Goal: Feedback & Contribution: Contribute content

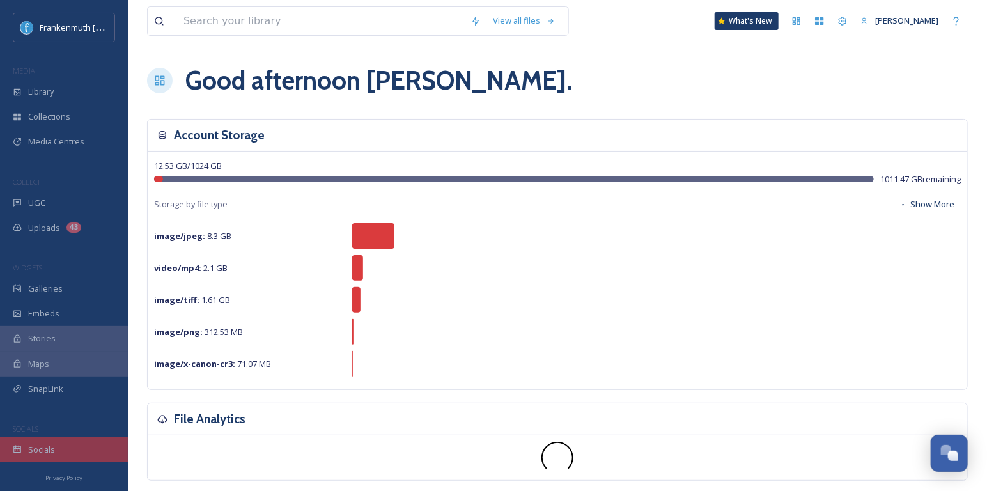
click at [63, 448] on div "Socials" at bounding box center [64, 449] width 128 height 25
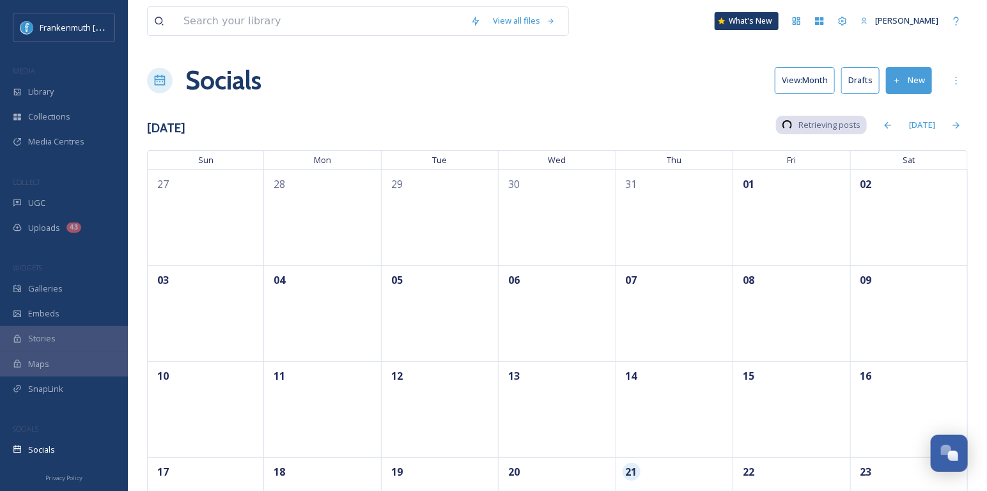
click at [63, 448] on div "Socials" at bounding box center [64, 449] width 128 height 25
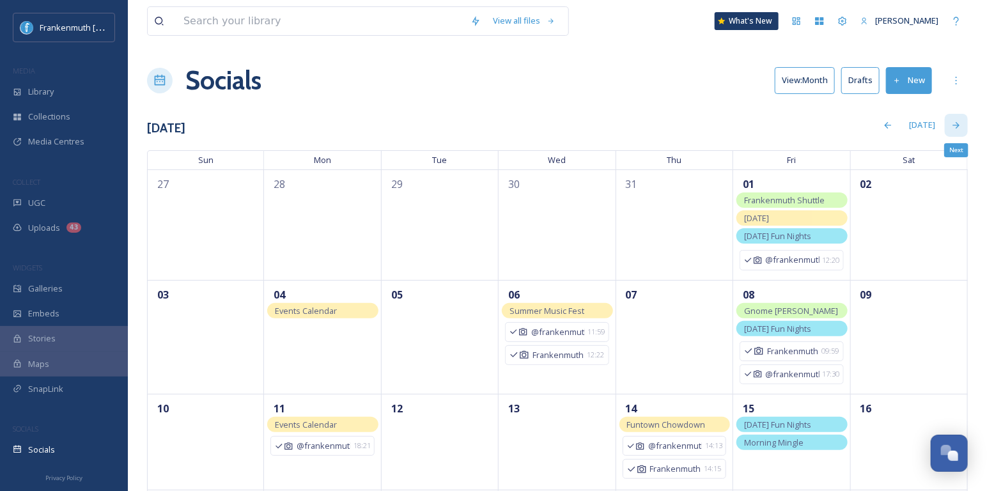
click at [962, 121] on div "Next" at bounding box center [955, 125] width 23 height 23
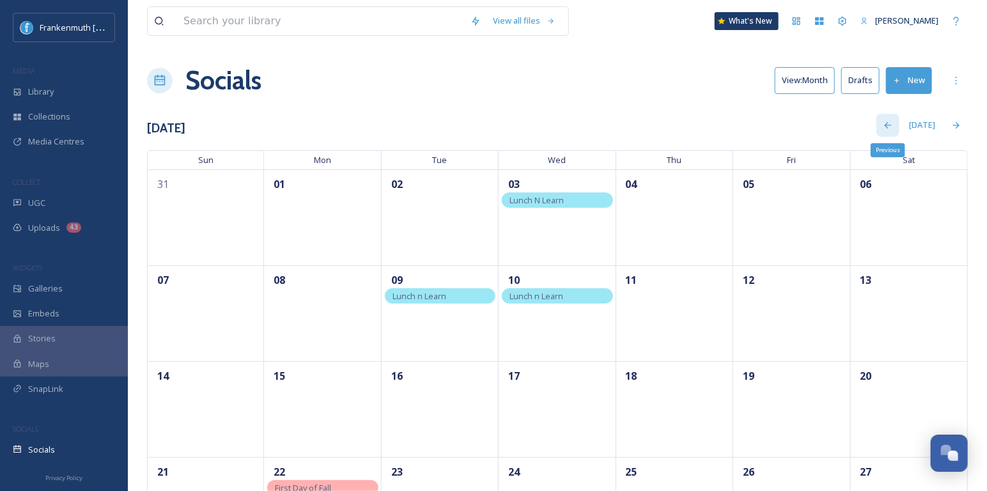
click at [886, 128] on icon at bounding box center [887, 125] width 10 height 10
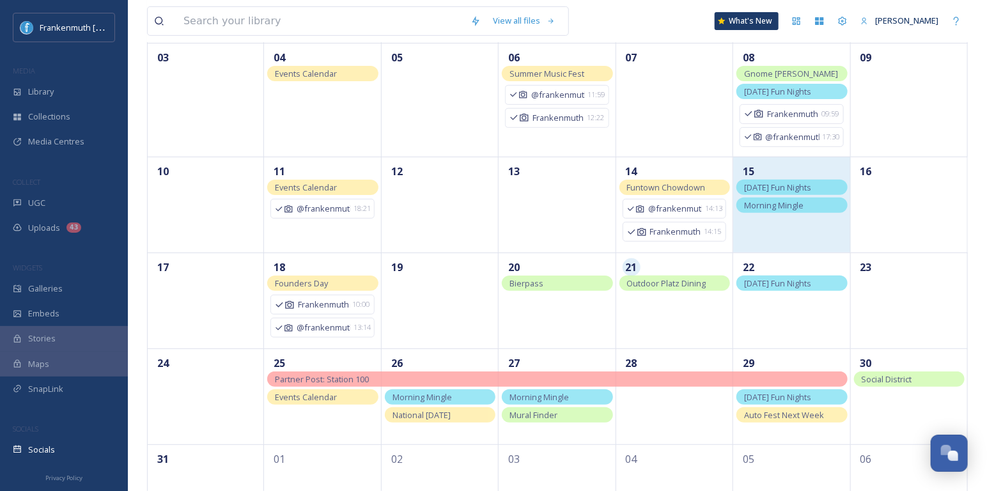
scroll to position [256, 0]
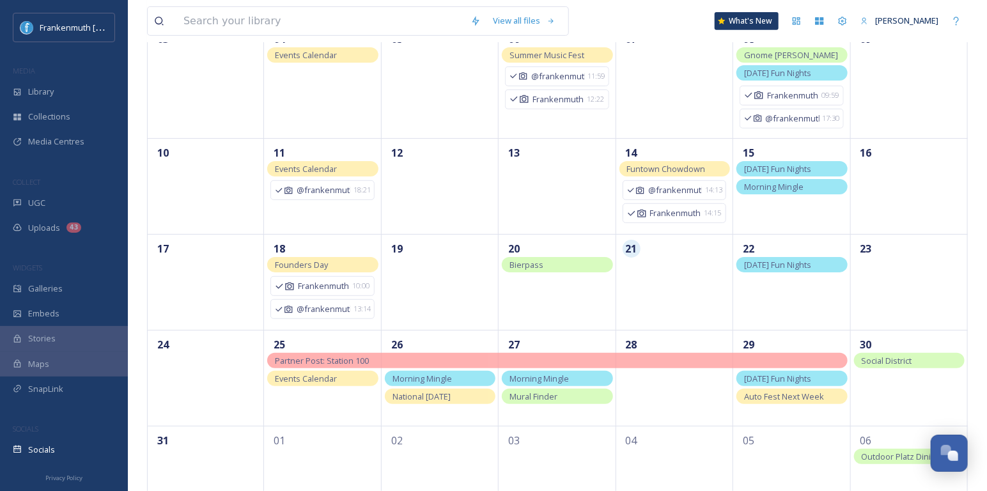
click at [565, 378] on span "Morning Mingle" at bounding box center [538, 379] width 59 height 12
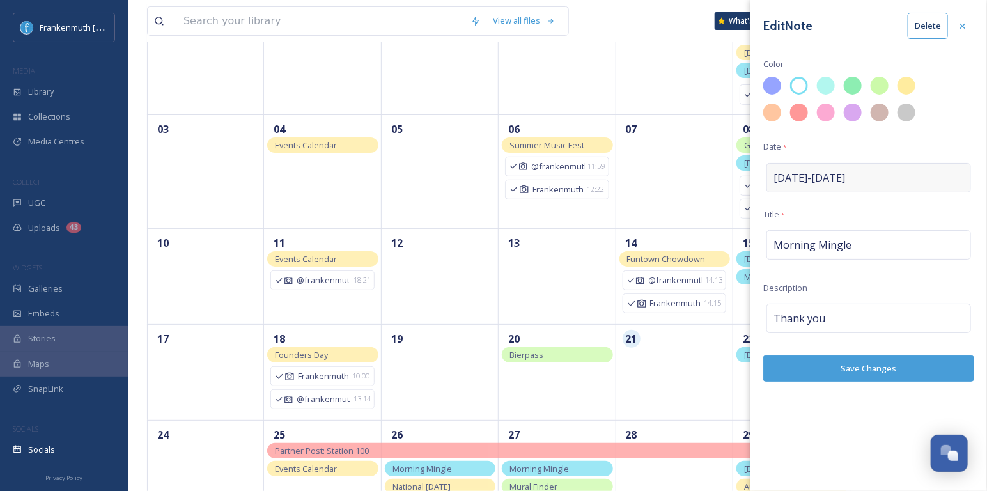
scroll to position [295, 0]
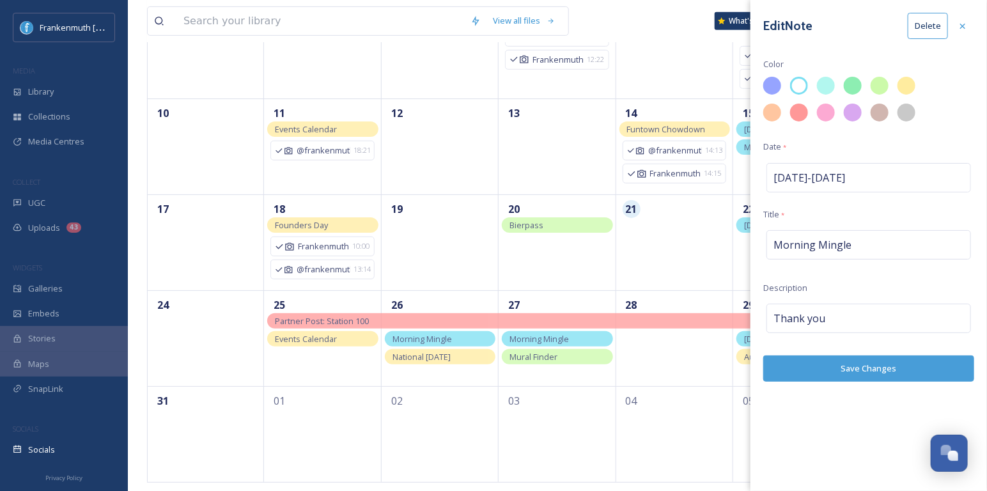
click at [937, 54] on div "Edit Note Delete Color Date * [DATE] - [DATE] Title * Morning Mingle Descriptio…" at bounding box center [868, 197] width 236 height 394
click at [965, 24] on icon at bounding box center [962, 26] width 10 height 10
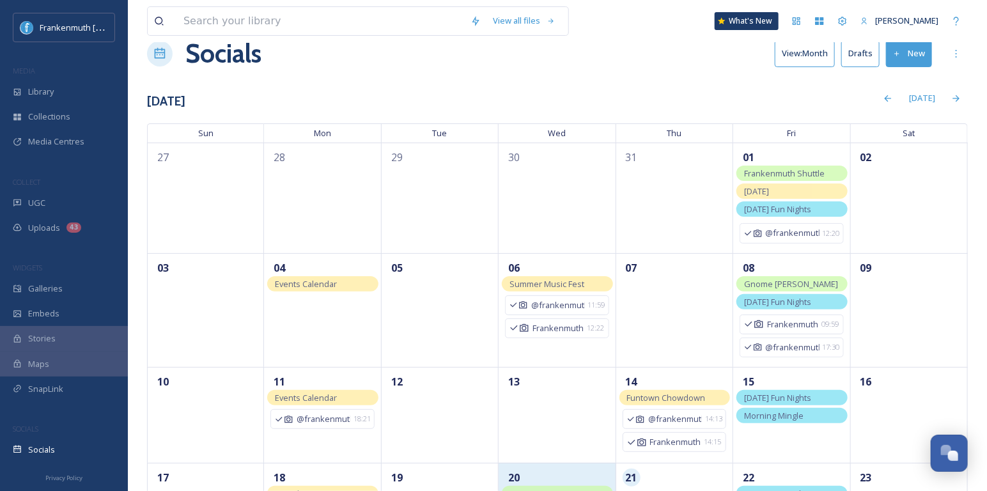
scroll to position [0, 0]
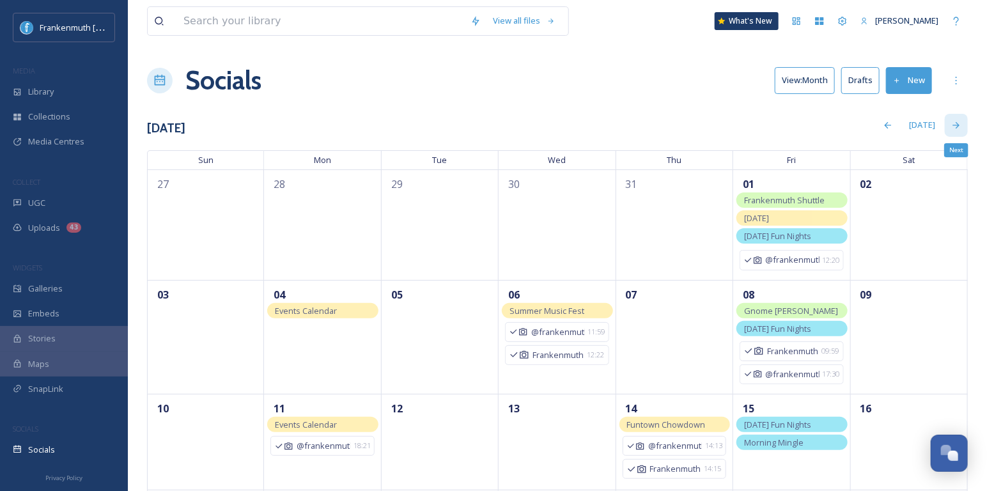
click at [960, 127] on icon at bounding box center [956, 125] width 10 height 10
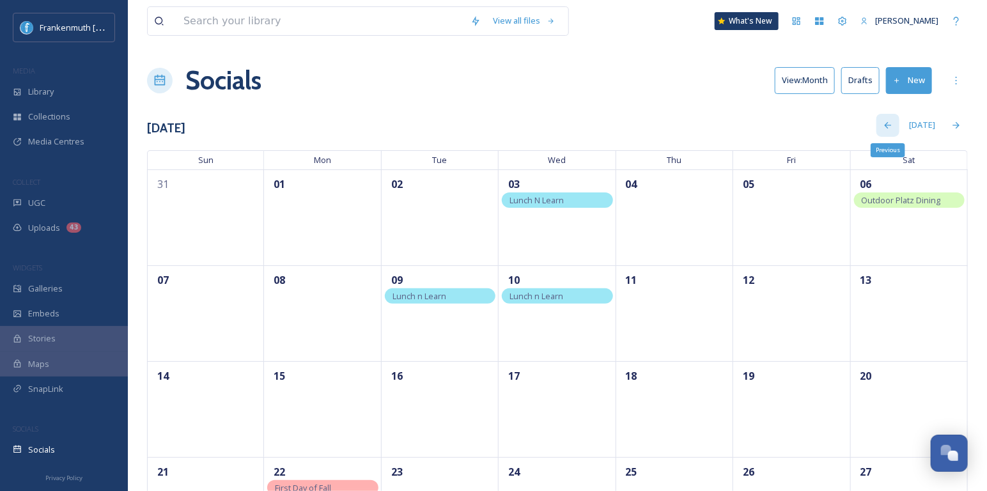
click at [891, 121] on icon at bounding box center [887, 125] width 10 height 10
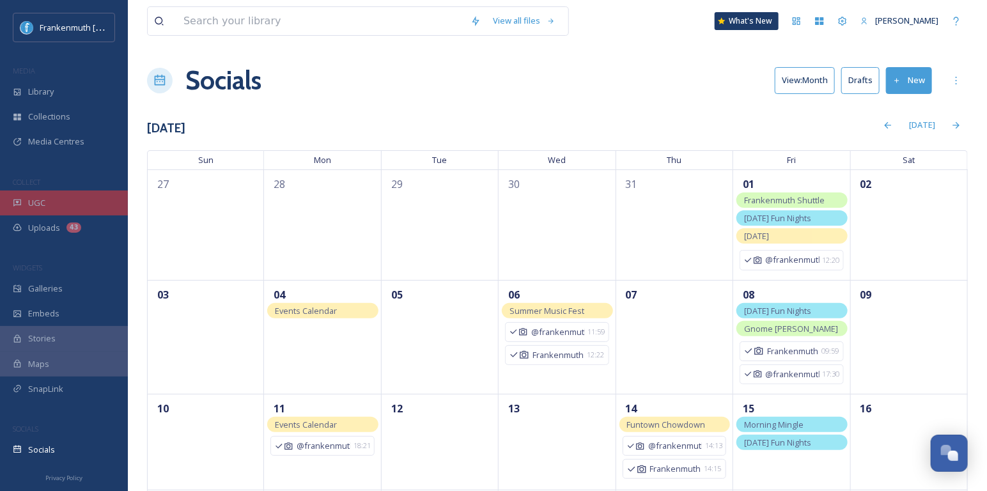
click at [86, 208] on div "UGC" at bounding box center [64, 202] width 128 height 25
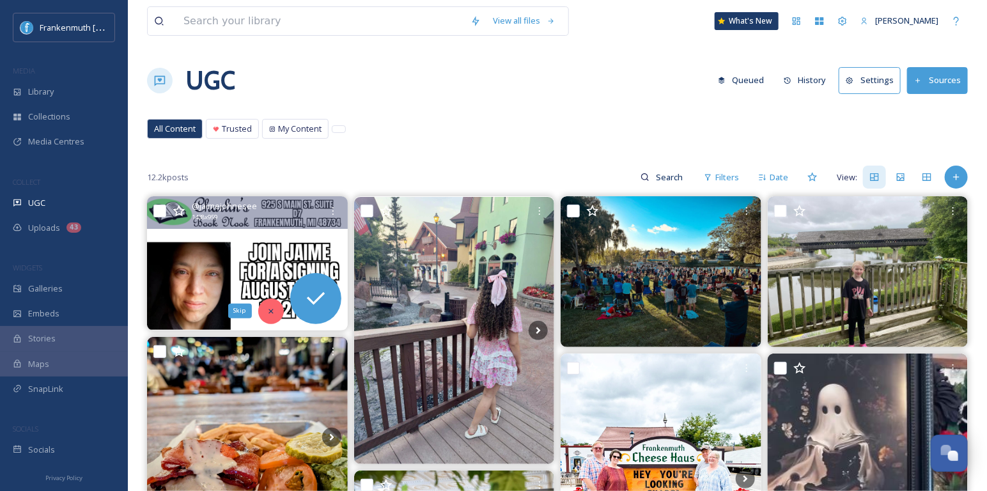
click at [263, 304] on div "Skip" at bounding box center [271, 311] width 26 height 26
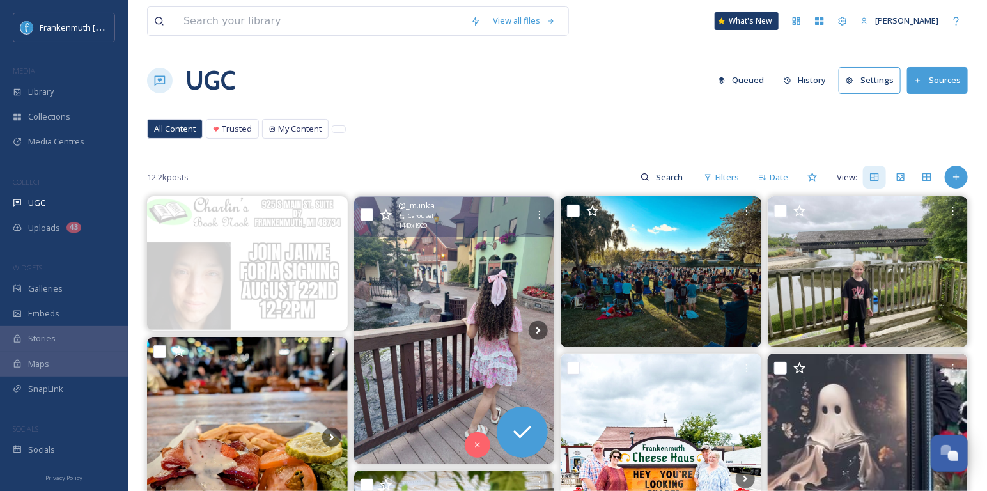
click at [515, 319] on img at bounding box center [454, 330] width 201 height 267
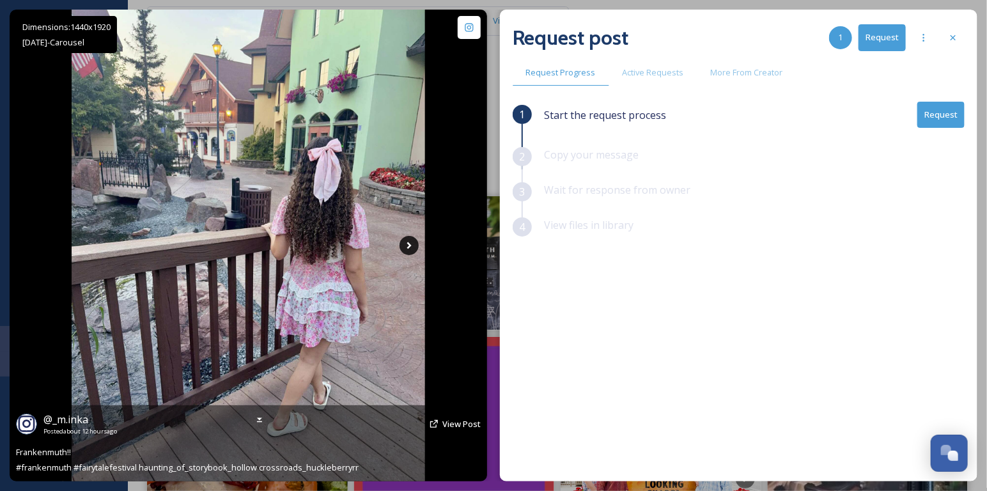
click at [399, 252] on icon at bounding box center [408, 245] width 19 height 19
click at [408, 243] on icon at bounding box center [409, 245] width 4 height 7
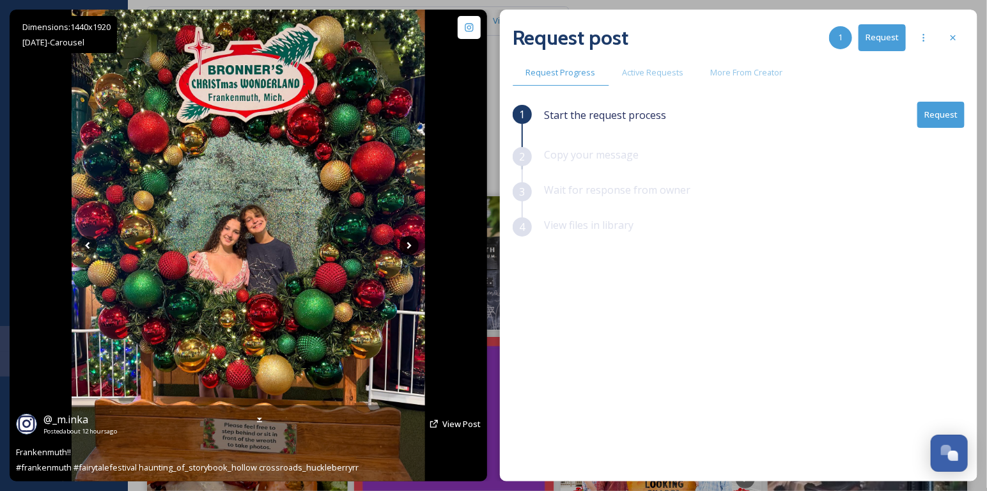
click at [408, 243] on icon at bounding box center [409, 245] width 4 height 7
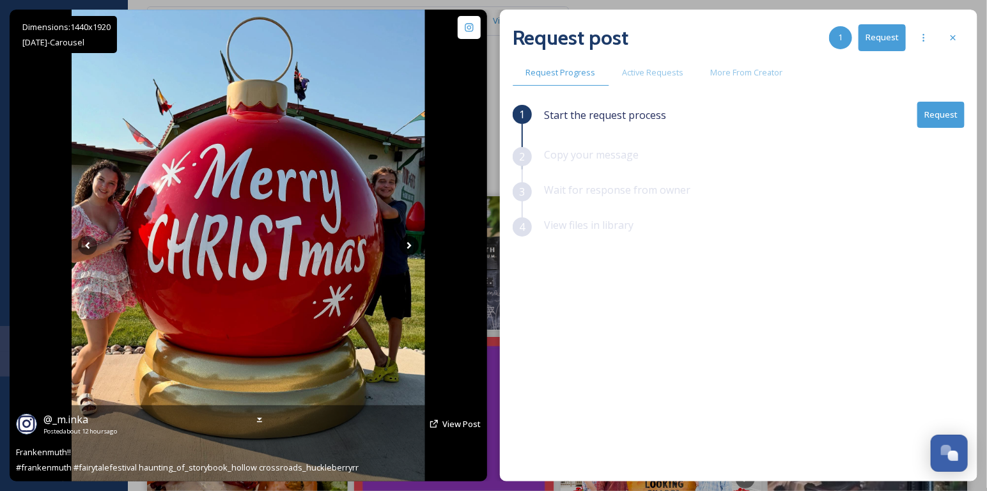
click at [408, 243] on icon at bounding box center [409, 245] width 4 height 7
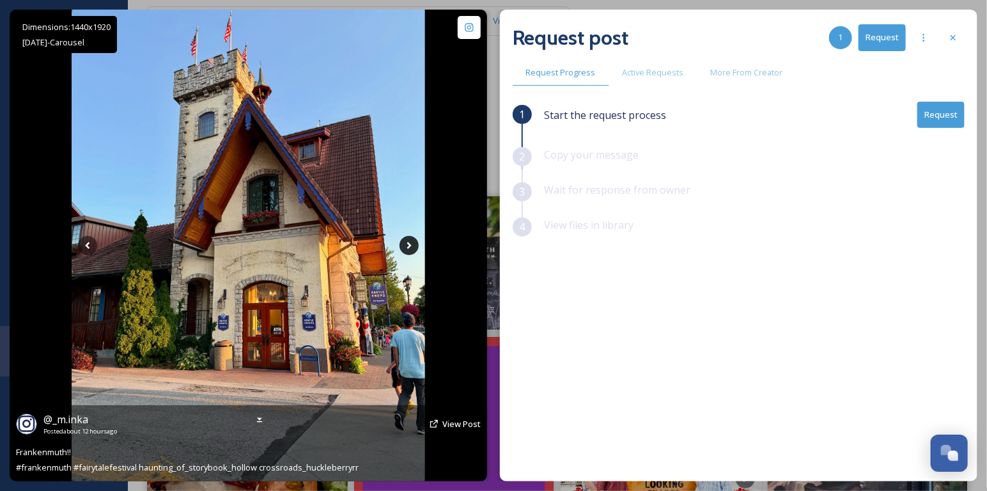
click at [408, 243] on icon at bounding box center [409, 245] width 4 height 7
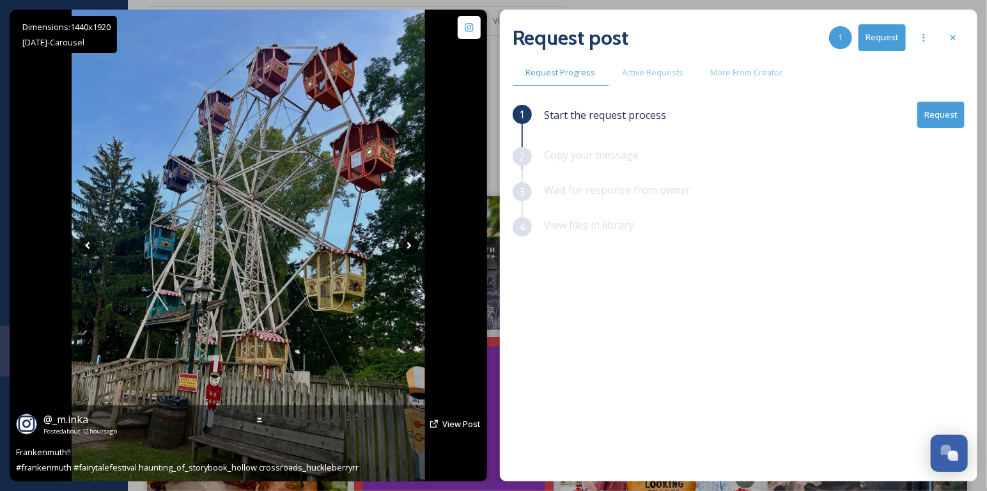
click at [408, 243] on icon at bounding box center [409, 245] width 4 height 7
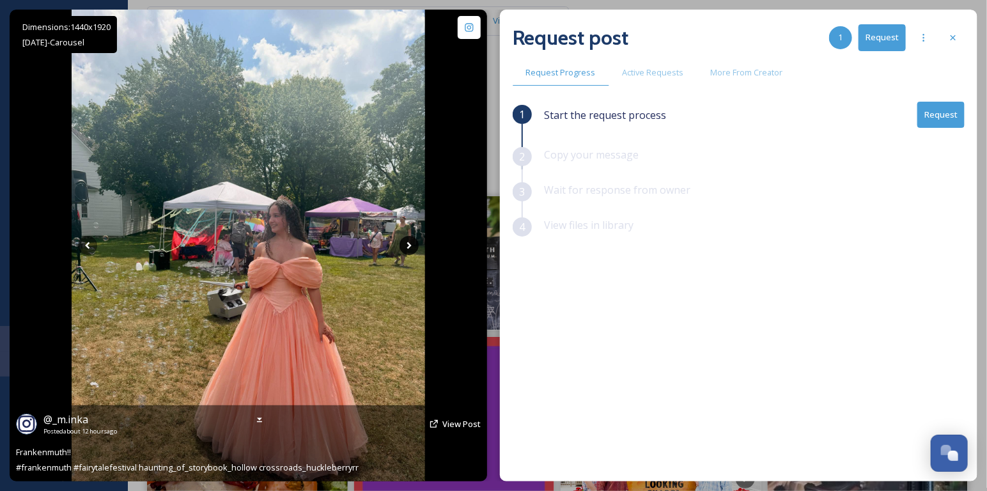
click at [408, 243] on icon at bounding box center [409, 245] width 4 height 7
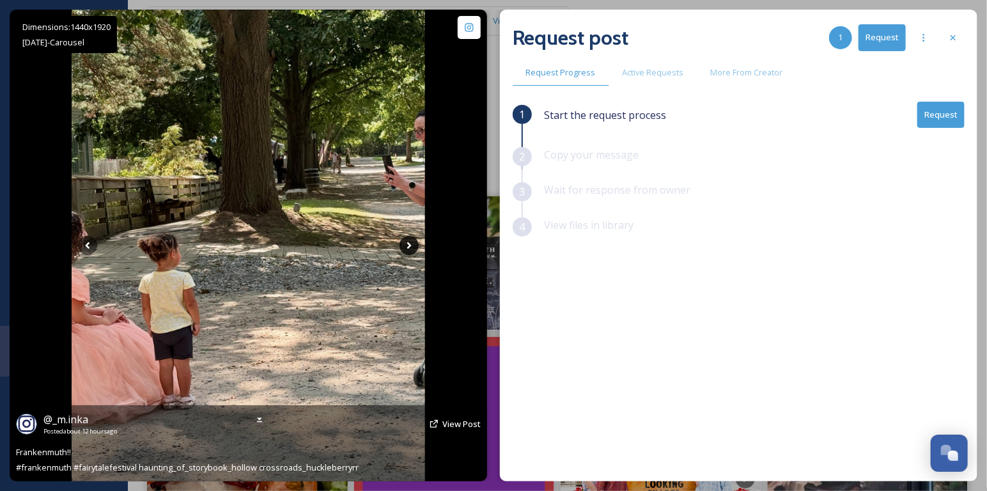
click at [408, 243] on icon at bounding box center [409, 245] width 4 height 7
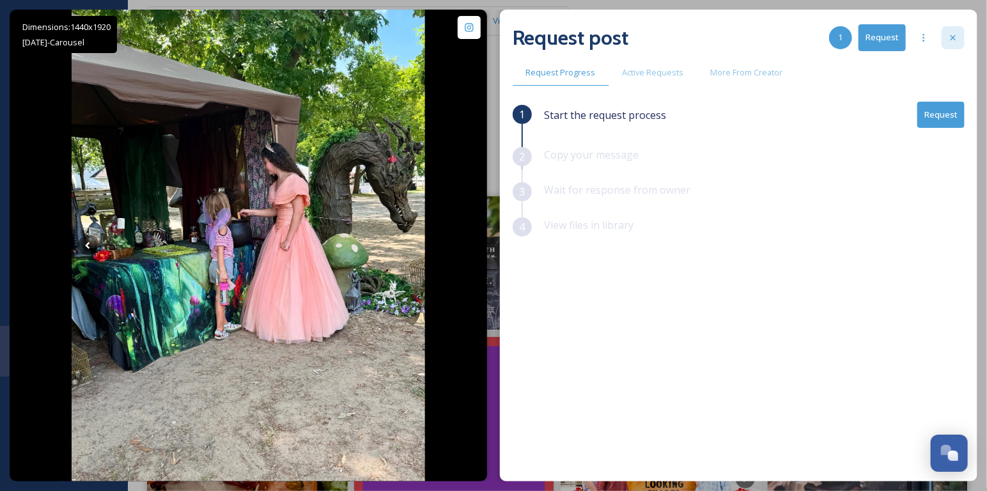
click at [955, 31] on div at bounding box center [952, 37] width 23 height 23
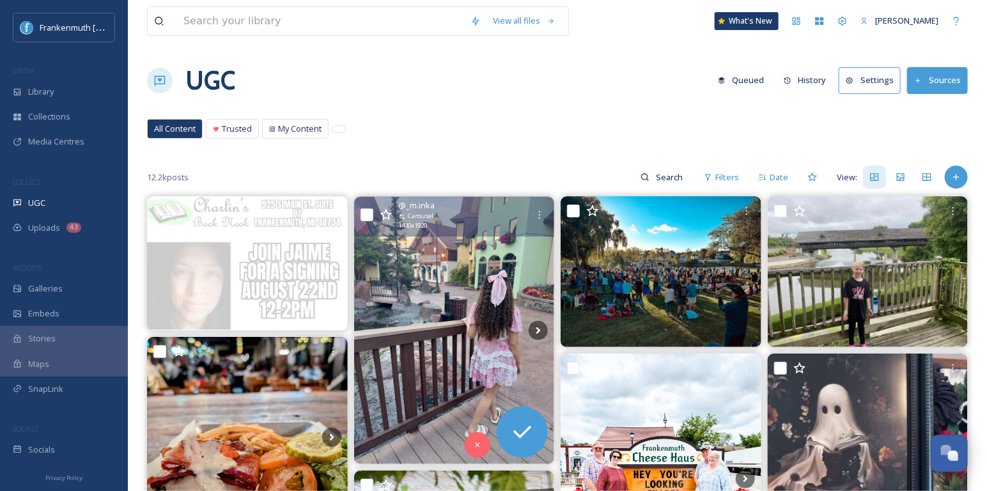
click at [440, 371] on img at bounding box center [454, 330] width 201 height 267
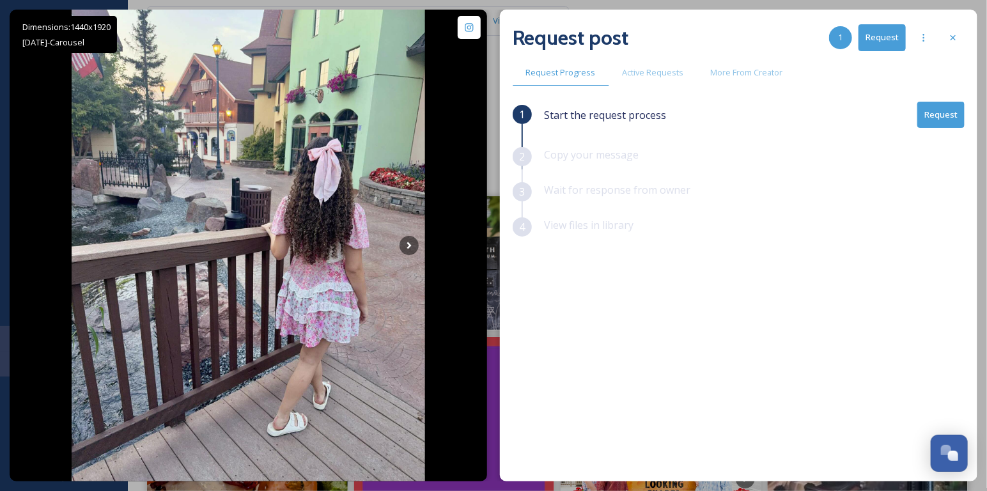
click at [948, 109] on button "Request" at bounding box center [940, 115] width 47 height 26
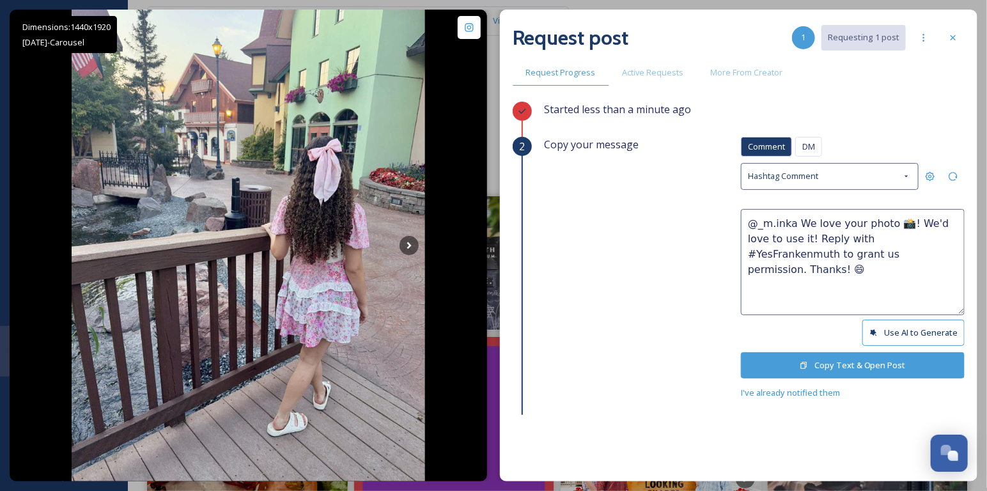
click at [859, 220] on textarea "@_m.inka We love your photo 📸! We'd love to use it! Reply with #YesFrankenmuth …" at bounding box center [853, 262] width 224 height 106
click at [849, 236] on textarea "@_m.inka We love your Frankenmuth photos📸! We'd love to use it! Reply with #Yes…" at bounding box center [853, 262] width 224 height 106
type textarea "@_m.inka We love your Frankenmuth photos📸! We'd love to use them! Reply with #Y…"
click at [835, 371] on button "Copy Text & Open Post" at bounding box center [853, 365] width 224 height 26
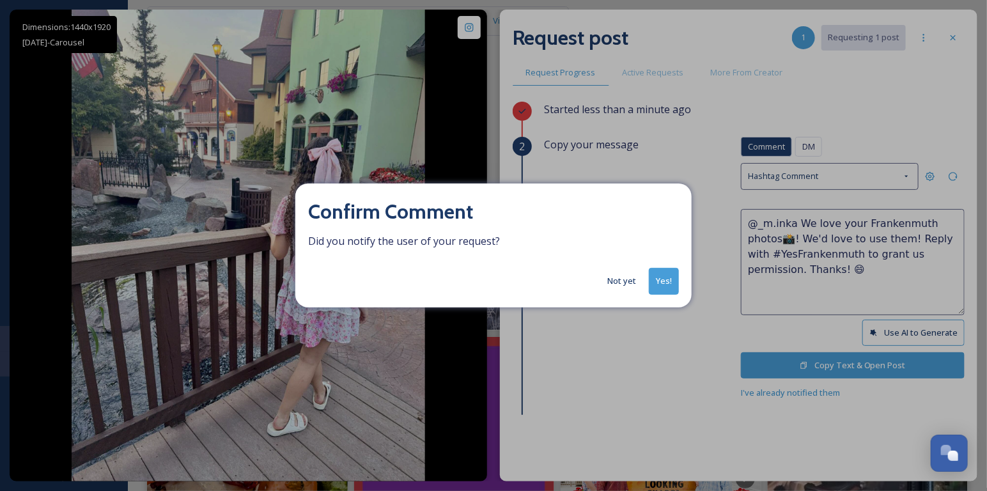
click at [626, 281] on button "Not yet" at bounding box center [622, 280] width 42 height 25
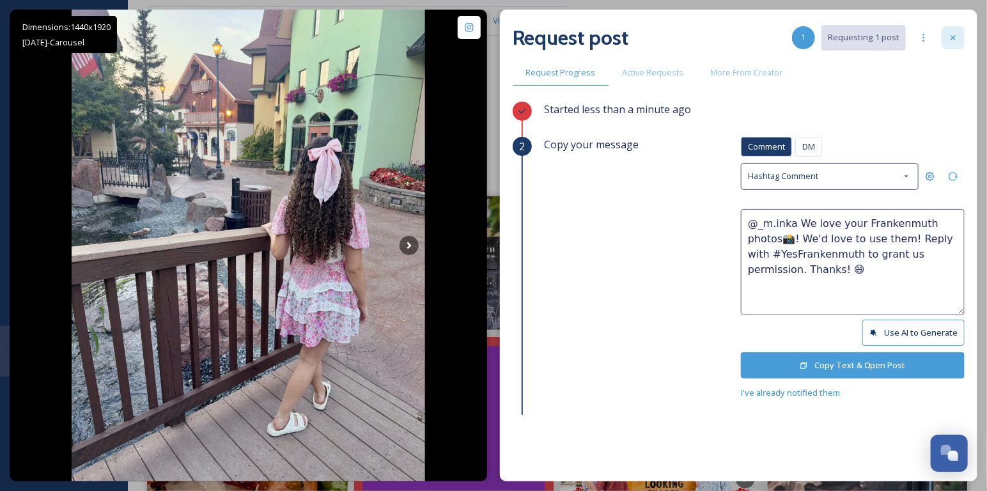
click at [949, 40] on icon at bounding box center [953, 38] width 10 height 10
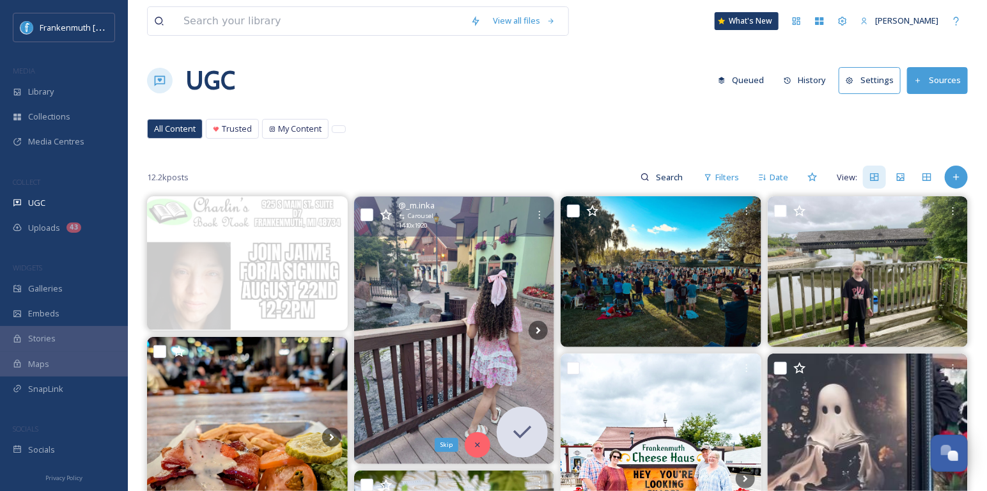
click at [477, 433] on div "Skip" at bounding box center [478, 445] width 26 height 26
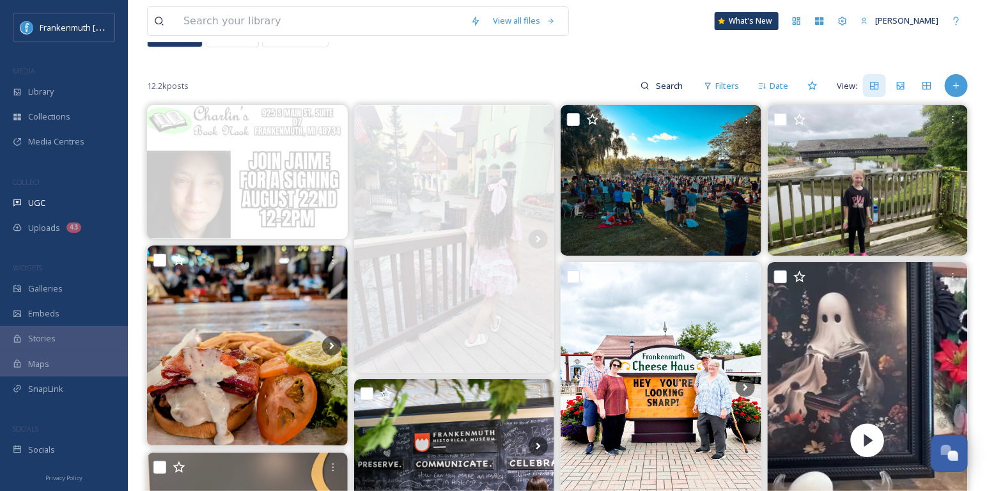
scroll to position [91, 0]
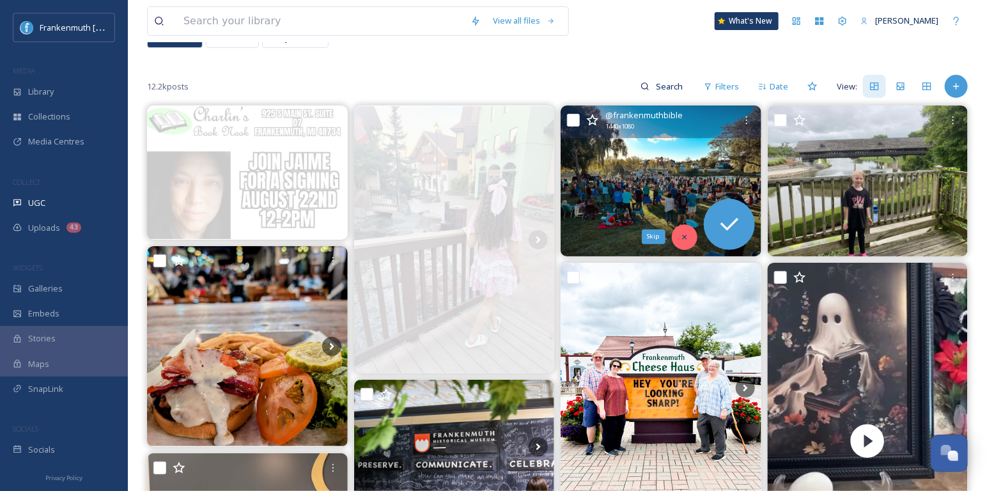
click at [684, 226] on div "Skip" at bounding box center [685, 237] width 26 height 26
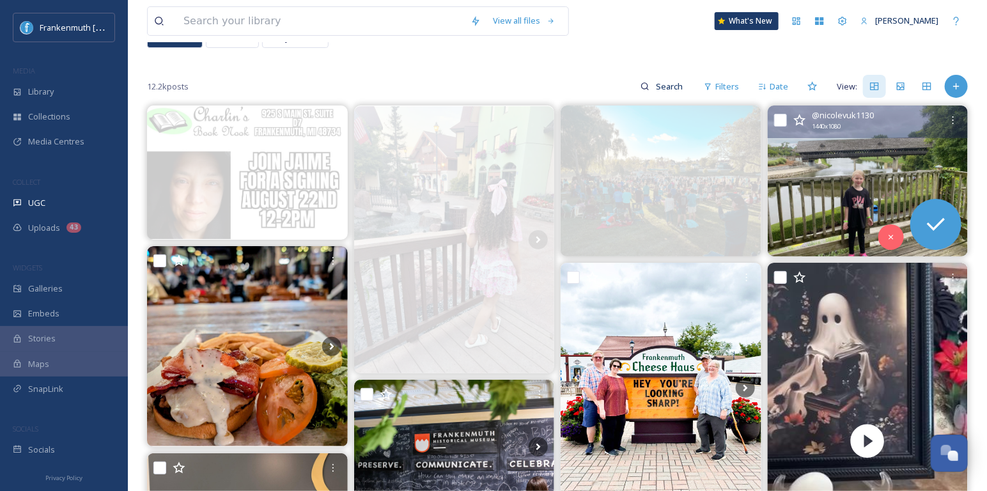
click at [870, 179] on img at bounding box center [867, 180] width 201 height 150
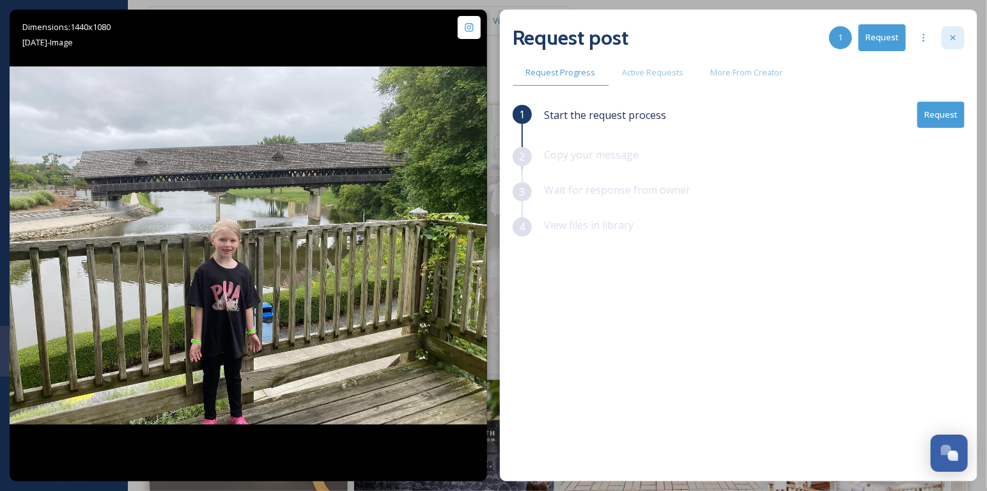
click at [955, 42] on icon at bounding box center [953, 38] width 10 height 10
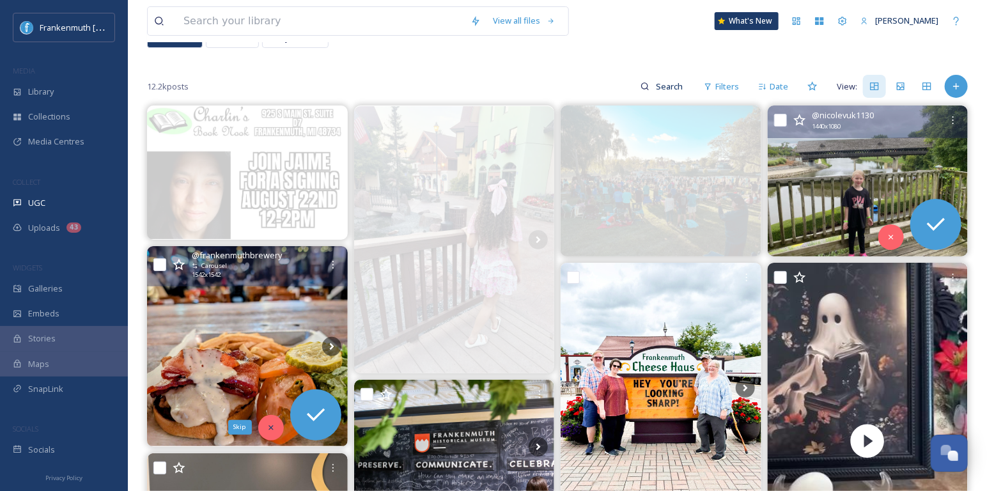
click at [277, 427] on div "Skip" at bounding box center [271, 428] width 26 height 26
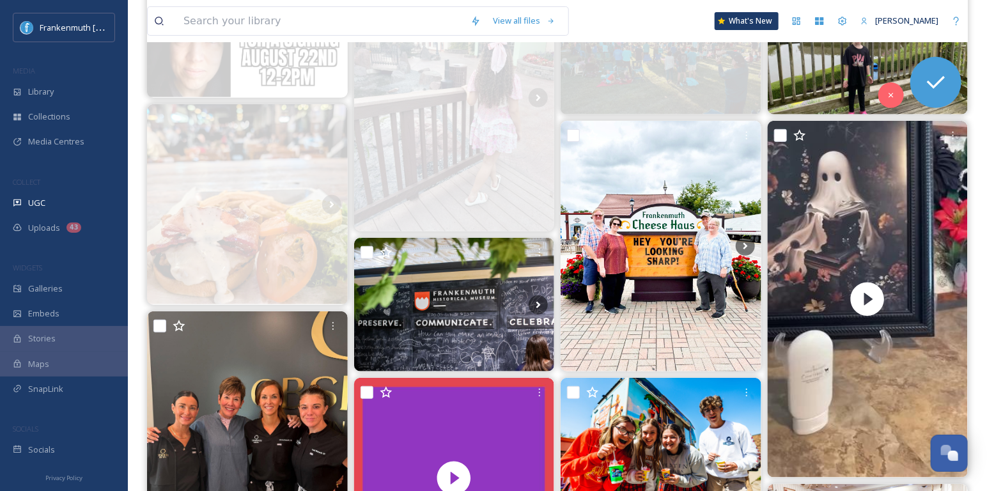
scroll to position [236, 0]
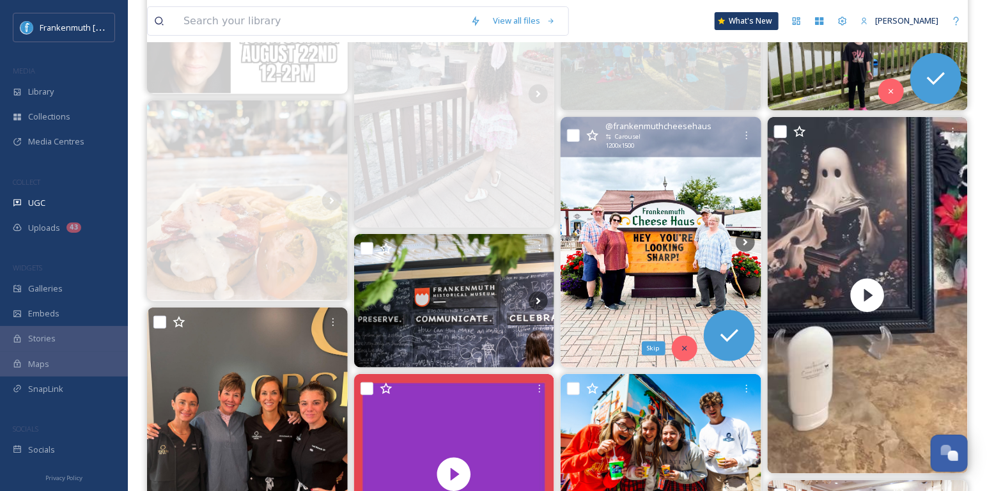
click at [688, 346] on icon at bounding box center [684, 348] width 9 height 9
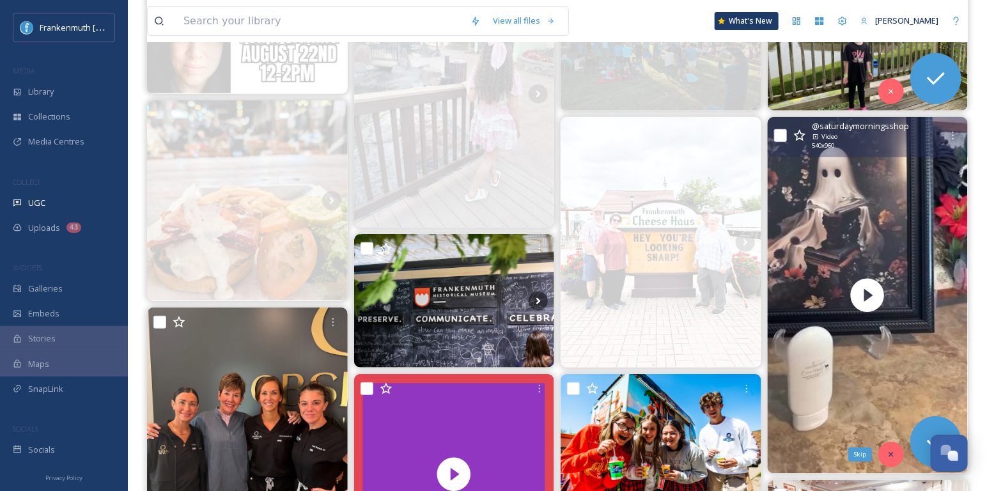
click at [885, 449] on div "Skip" at bounding box center [891, 455] width 26 height 26
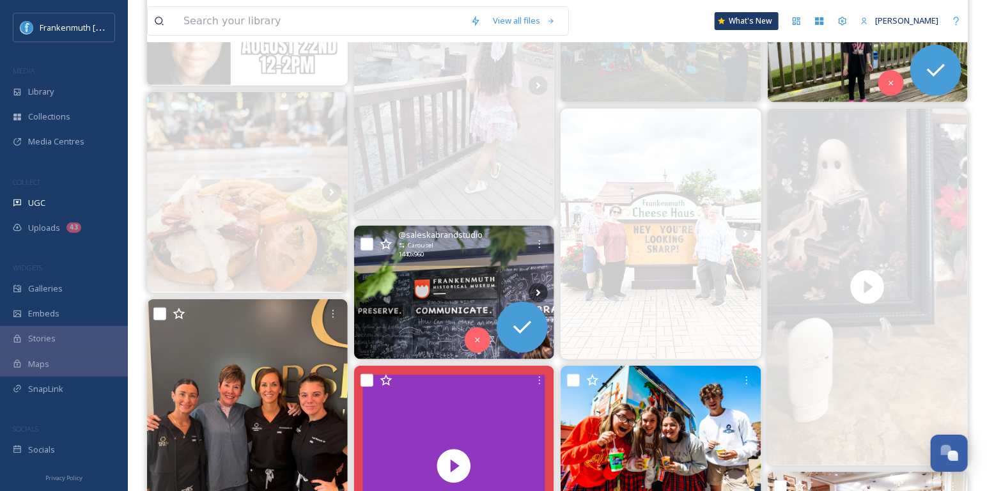
scroll to position [252, 0]
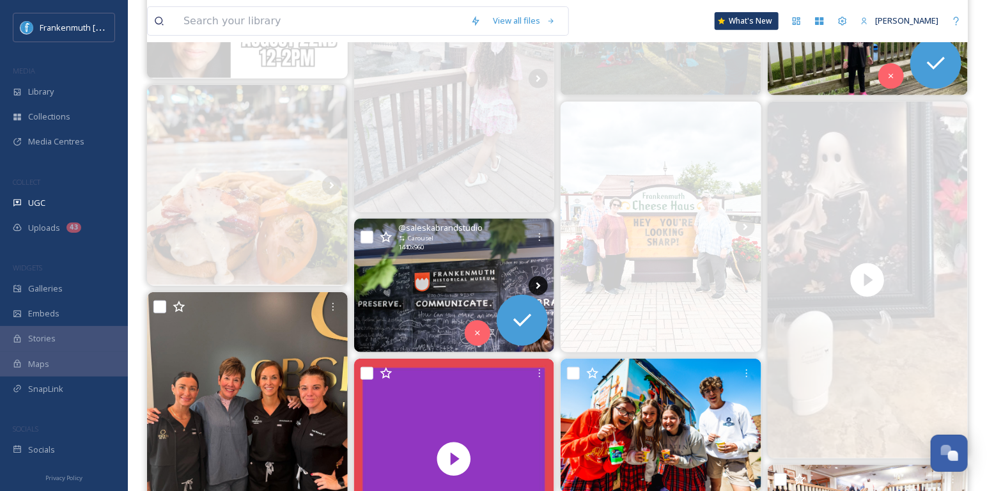
click at [539, 286] on icon at bounding box center [537, 285] width 19 height 19
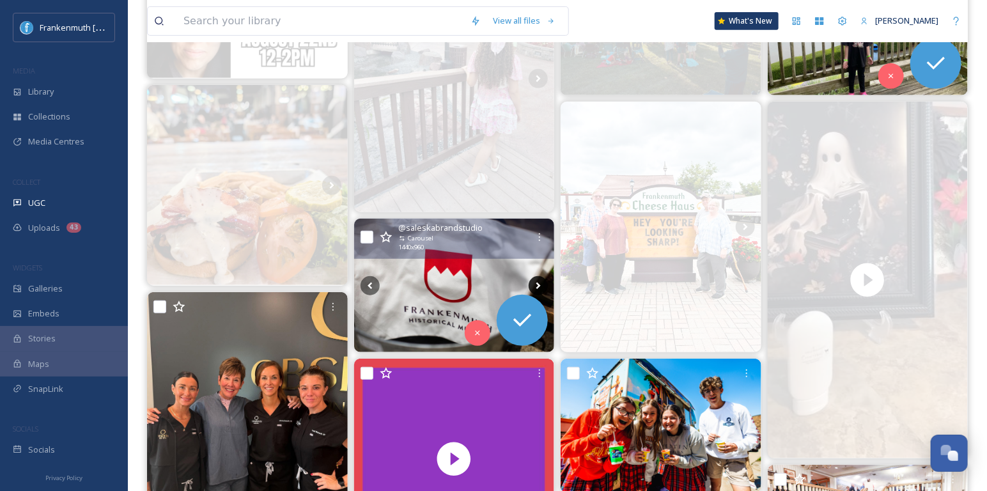
click at [539, 286] on icon at bounding box center [537, 285] width 19 height 19
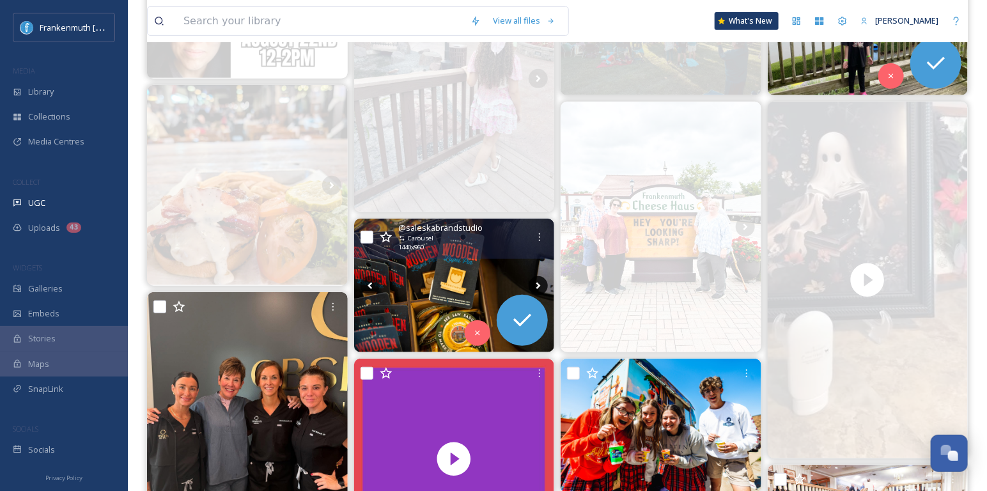
click at [539, 286] on icon at bounding box center [537, 285] width 19 height 19
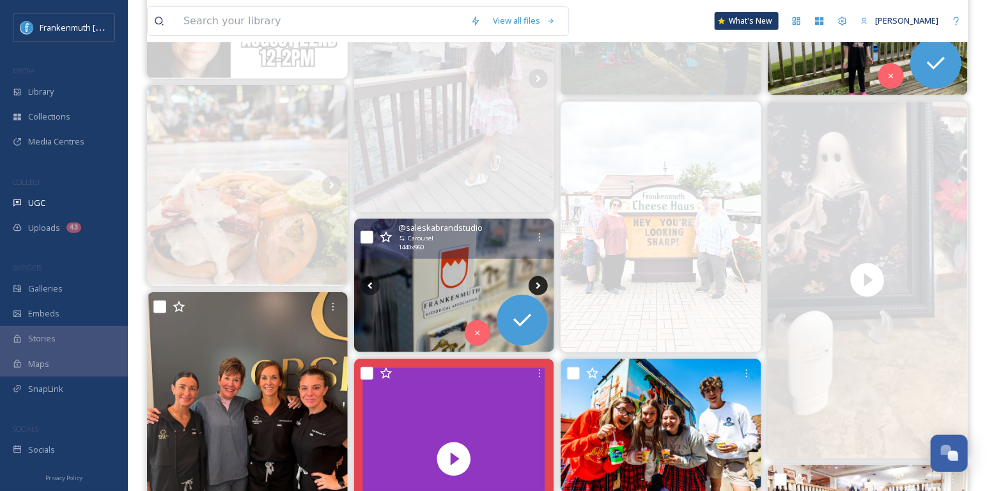
click at [539, 286] on icon at bounding box center [537, 285] width 19 height 19
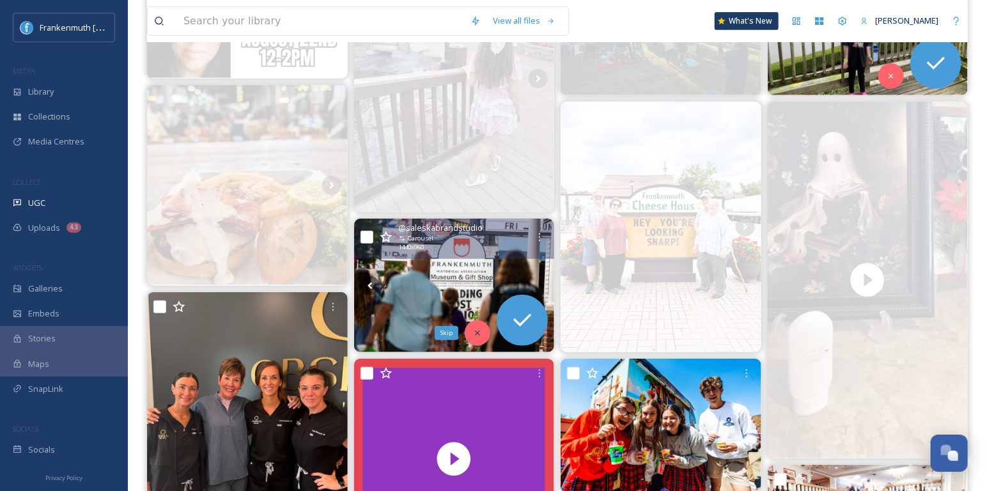
click at [477, 335] on icon at bounding box center [477, 332] width 9 height 9
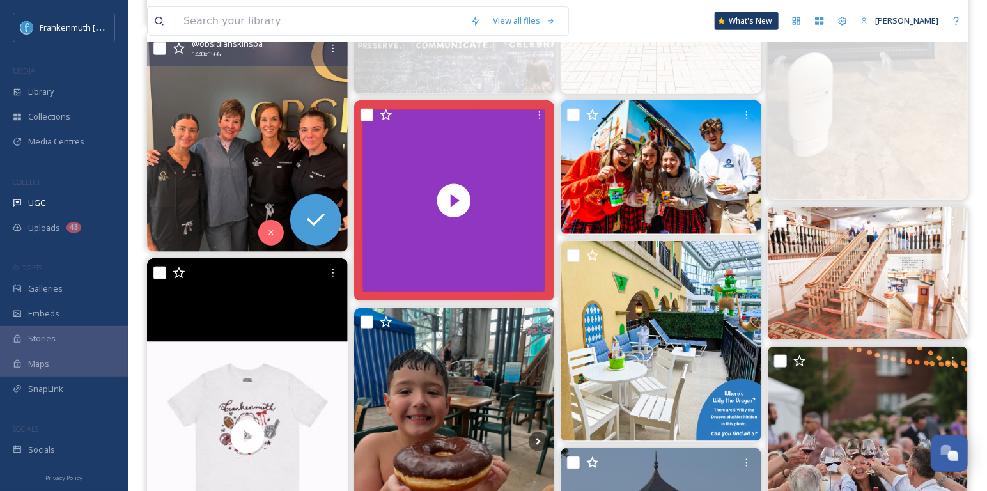
scroll to position [468, 0]
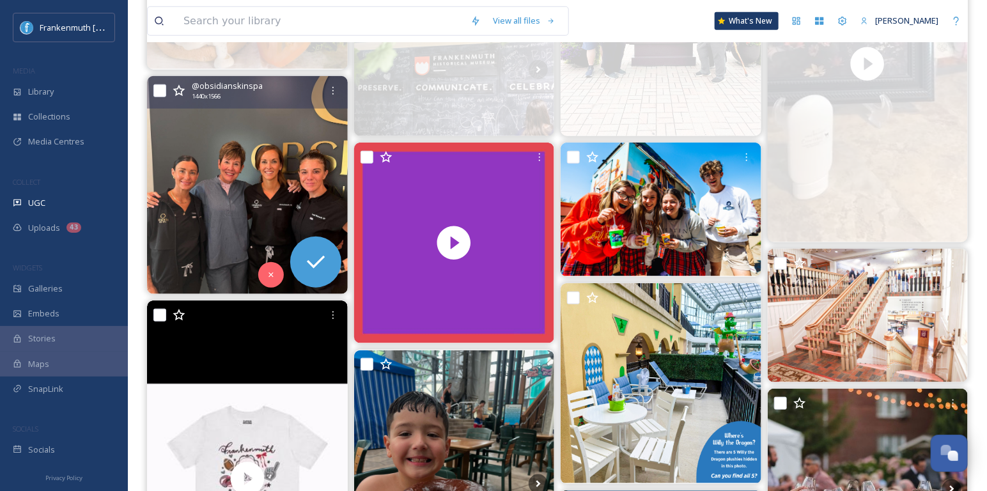
click at [224, 227] on img at bounding box center [247, 185] width 201 height 218
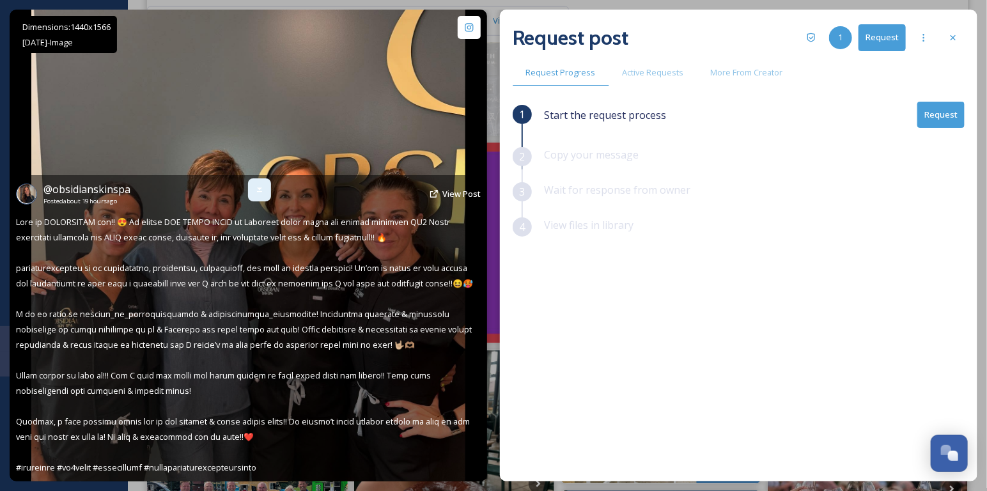
click at [263, 191] on icon at bounding box center [259, 190] width 10 height 10
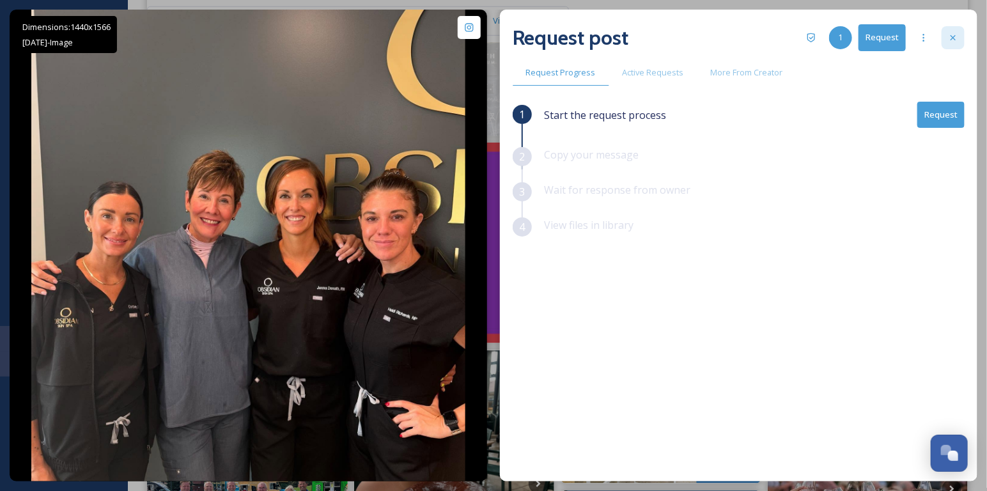
click at [953, 37] on icon at bounding box center [952, 37] width 5 height 5
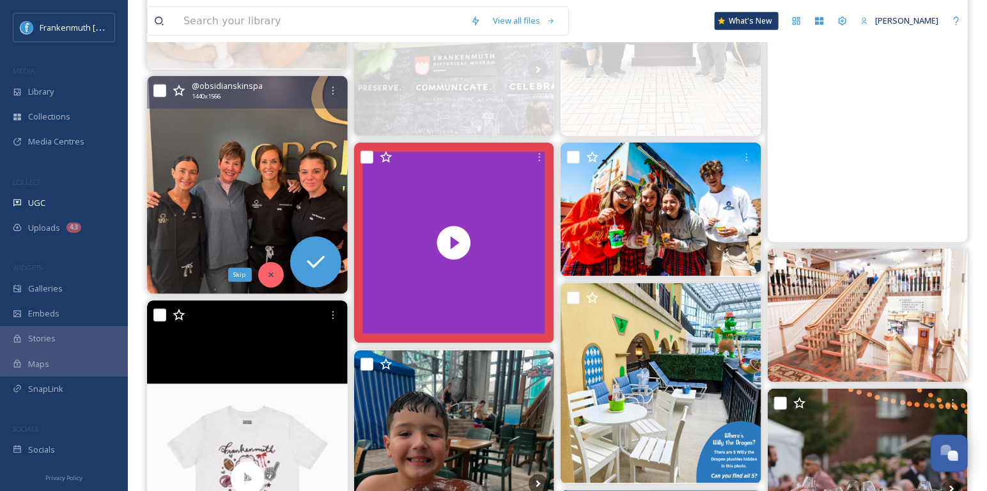
click at [273, 278] on div "Skip" at bounding box center [271, 275] width 26 height 26
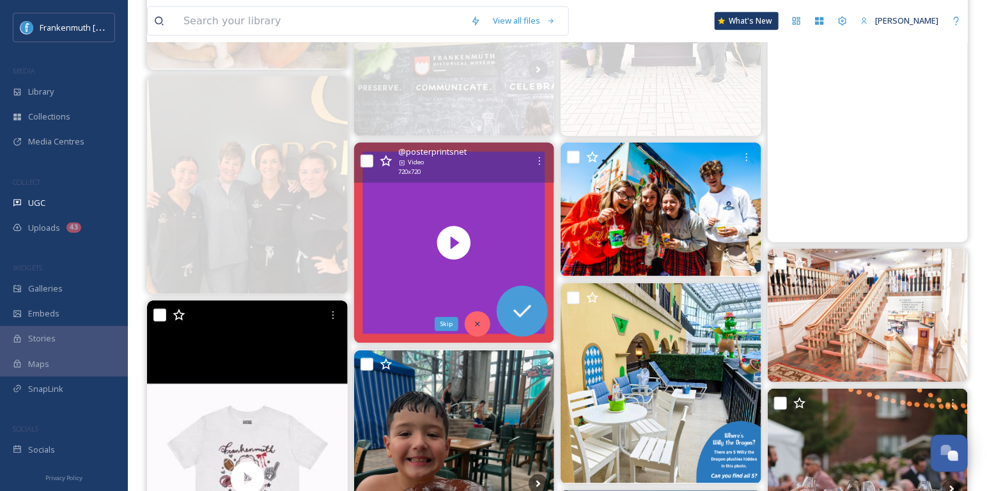
click at [476, 323] on icon at bounding box center [477, 323] width 4 height 4
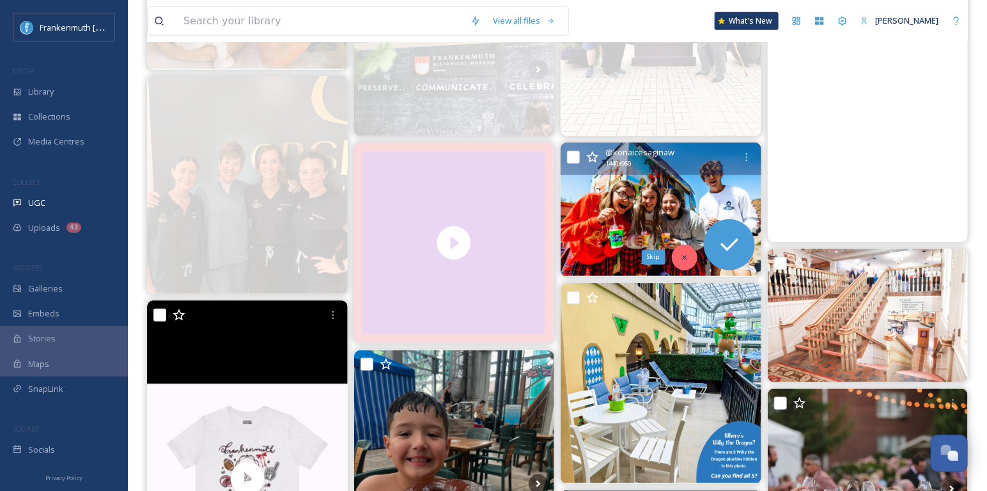
click at [682, 259] on icon at bounding box center [684, 257] width 9 height 9
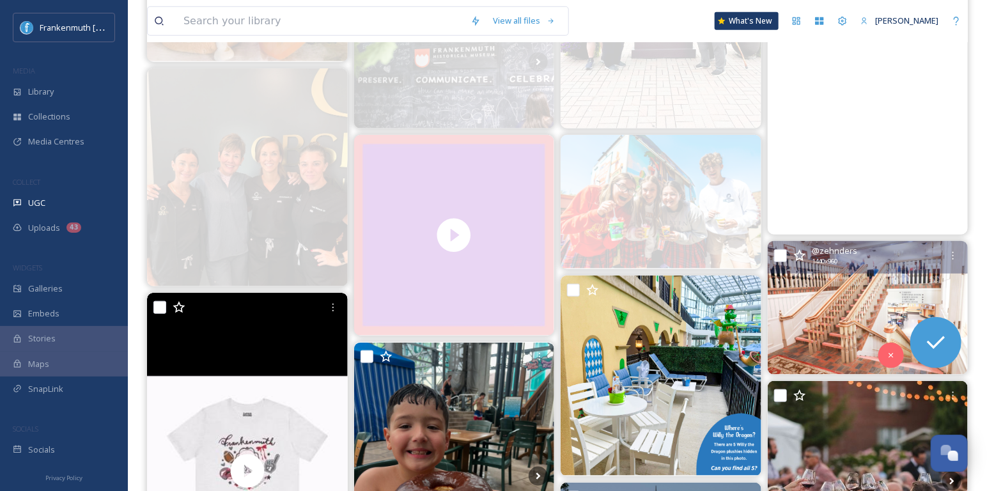
scroll to position [477, 0]
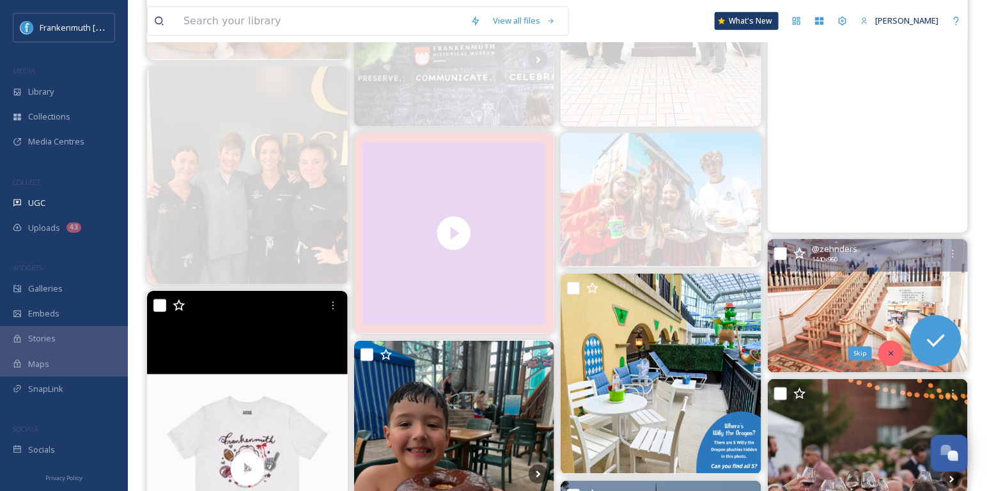
click at [893, 353] on icon at bounding box center [890, 353] width 9 height 9
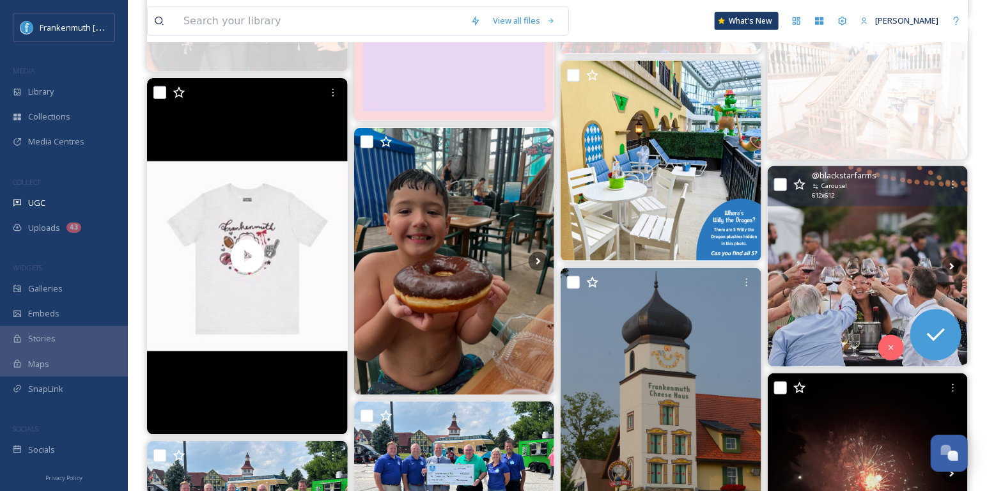
scroll to position [693, 0]
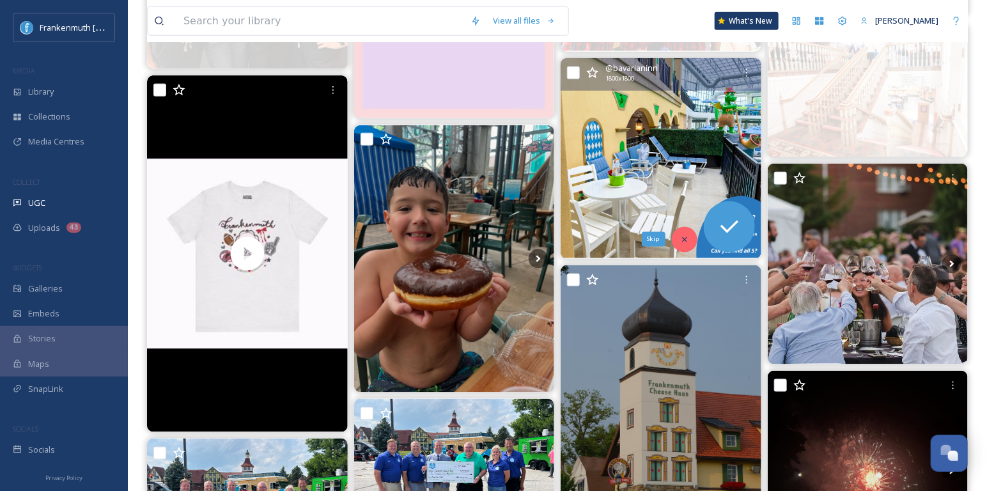
click at [680, 238] on icon at bounding box center [684, 239] width 9 height 9
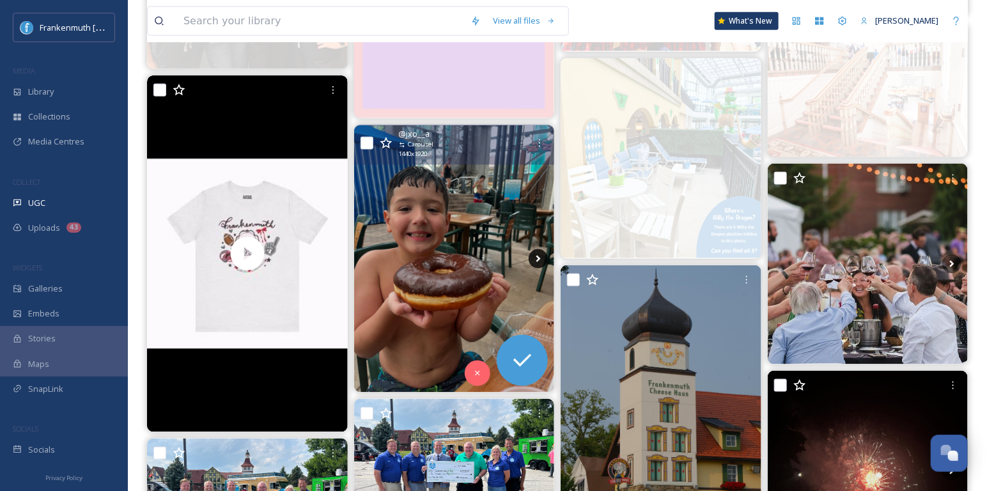
click at [540, 256] on icon at bounding box center [538, 258] width 4 height 7
click at [536, 256] on icon at bounding box center [537, 258] width 19 height 19
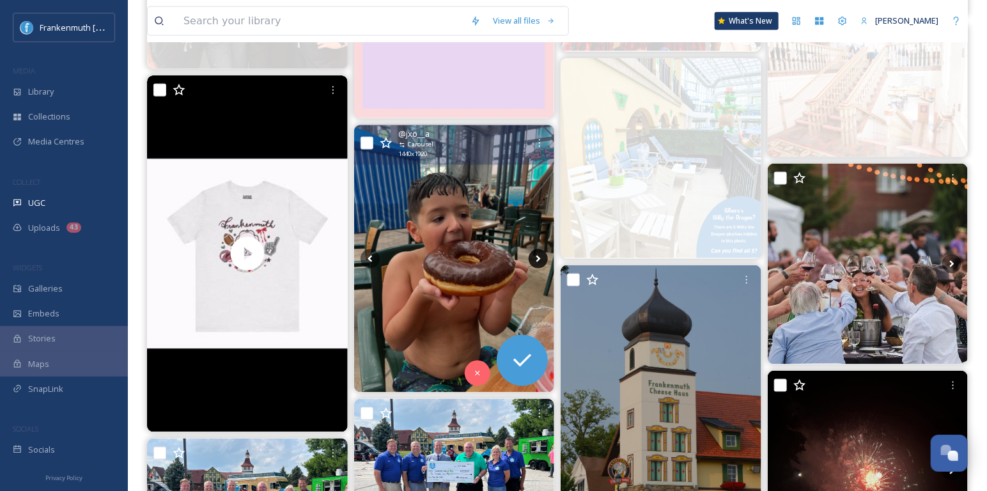
click at [534, 256] on icon at bounding box center [537, 258] width 19 height 19
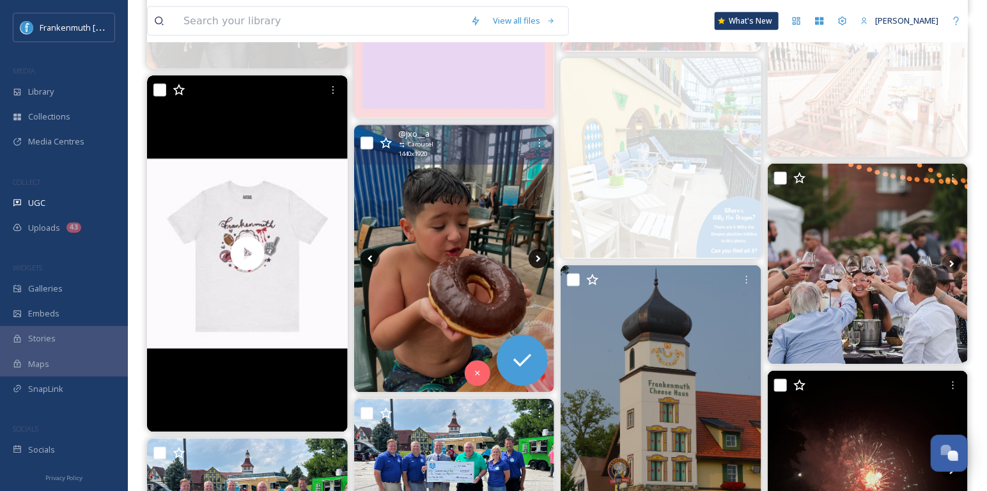
click at [534, 256] on icon at bounding box center [537, 258] width 19 height 19
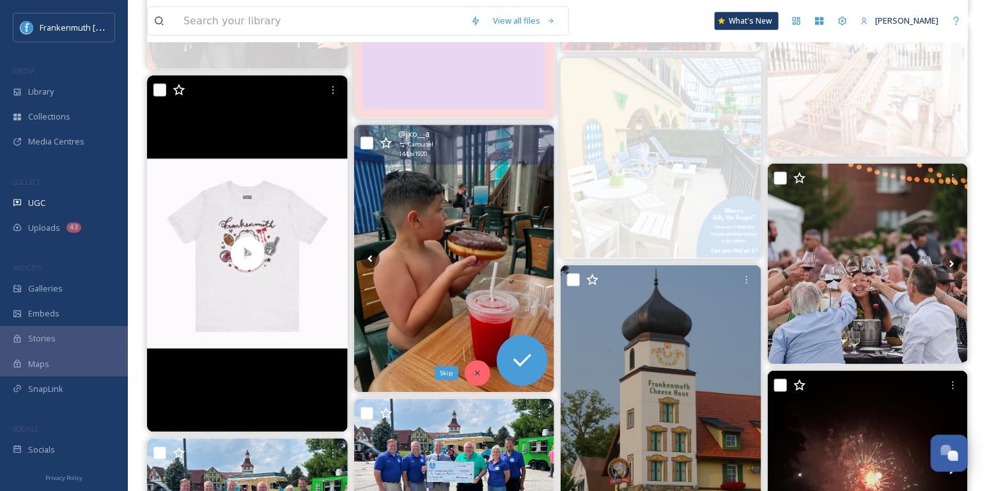
click at [474, 371] on icon at bounding box center [477, 373] width 9 height 9
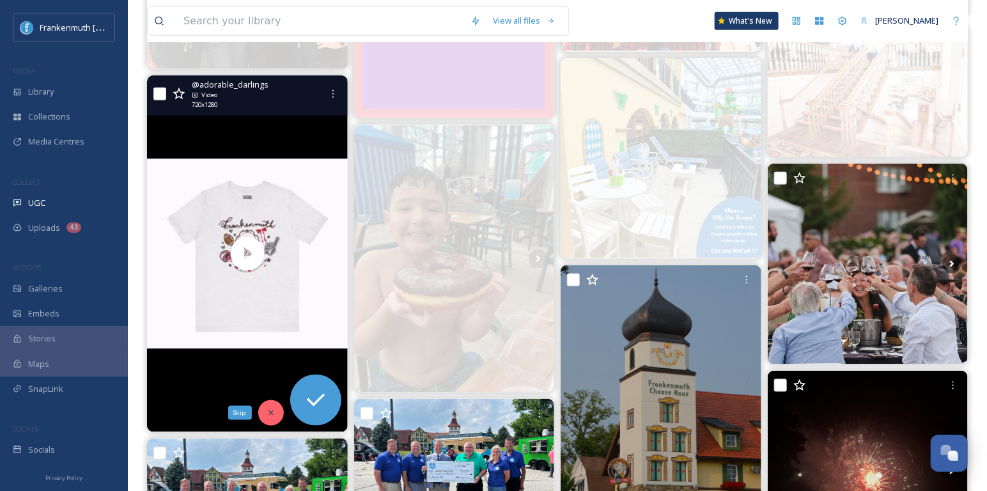
click at [268, 411] on icon at bounding box center [270, 412] width 9 height 9
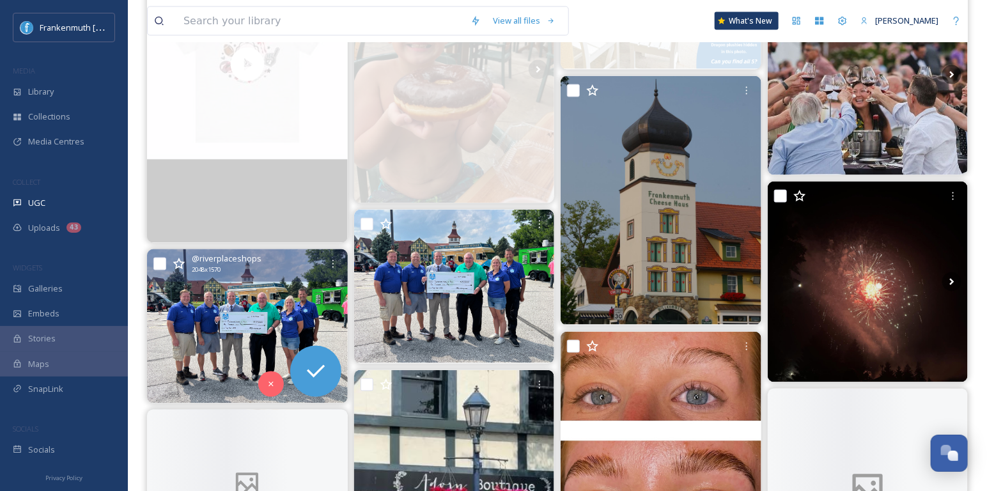
scroll to position [884, 0]
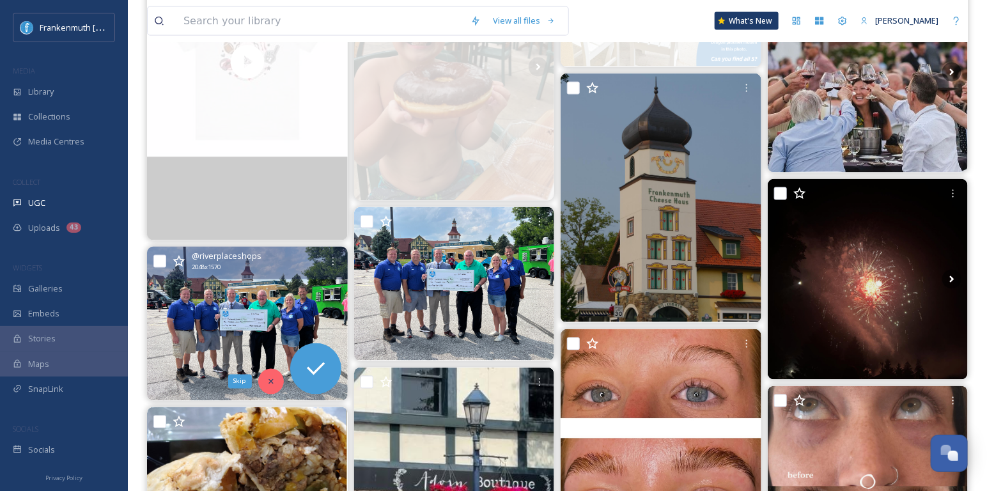
click at [275, 384] on icon at bounding box center [270, 381] width 9 height 9
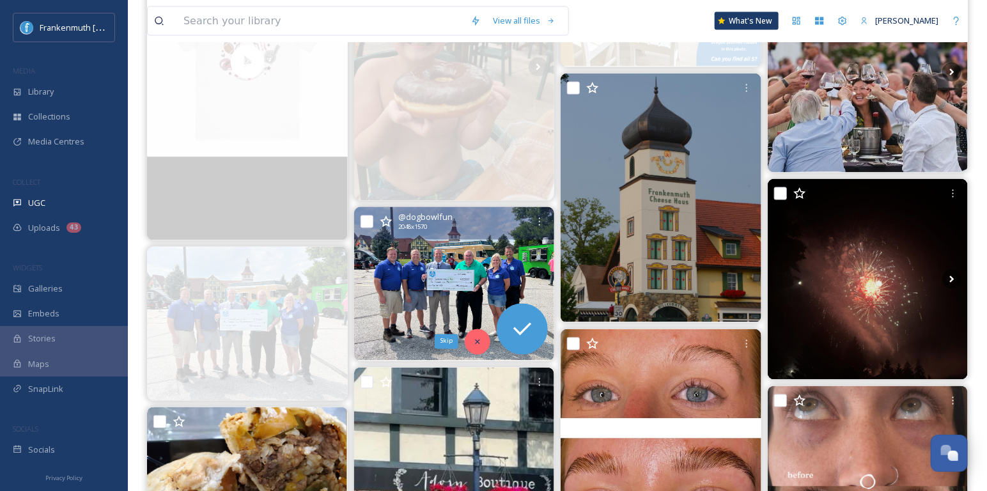
click at [473, 342] on icon at bounding box center [477, 341] width 9 height 9
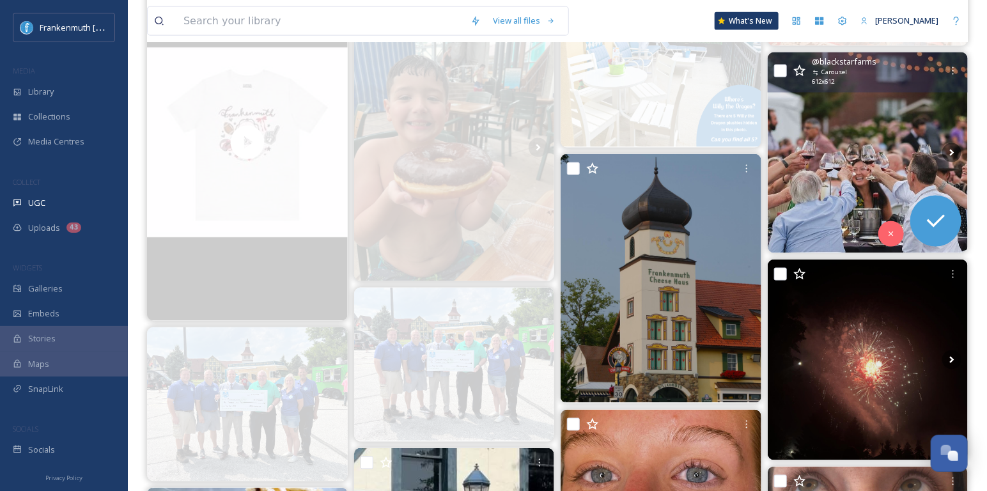
scroll to position [802, 0]
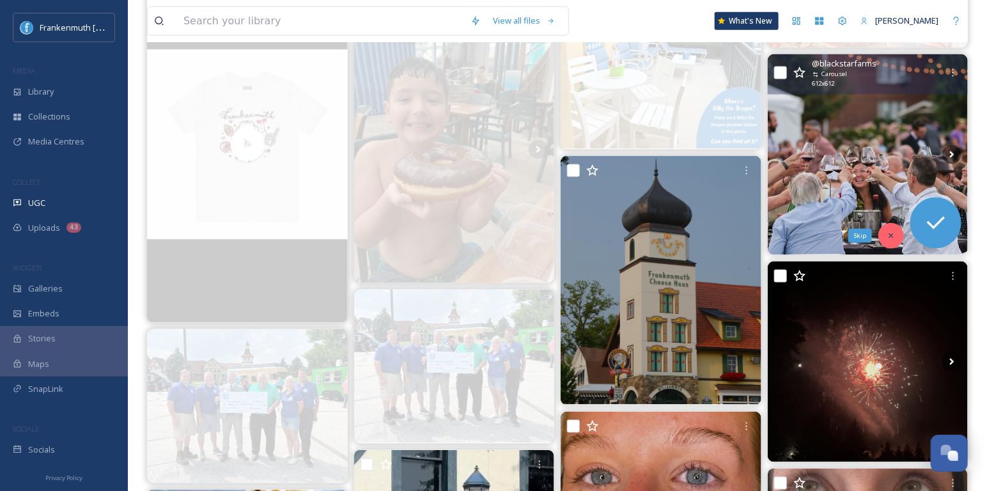
click at [893, 231] on icon at bounding box center [890, 235] width 9 height 9
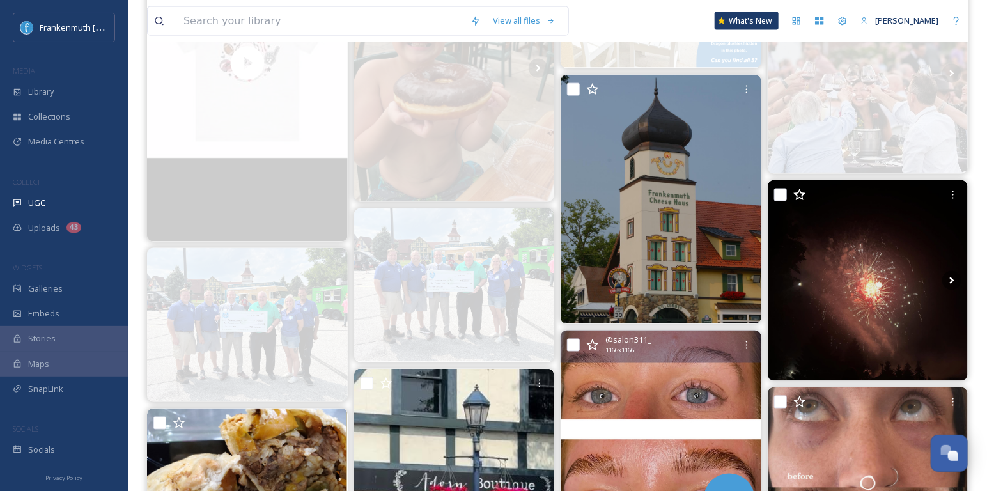
scroll to position [900, 0]
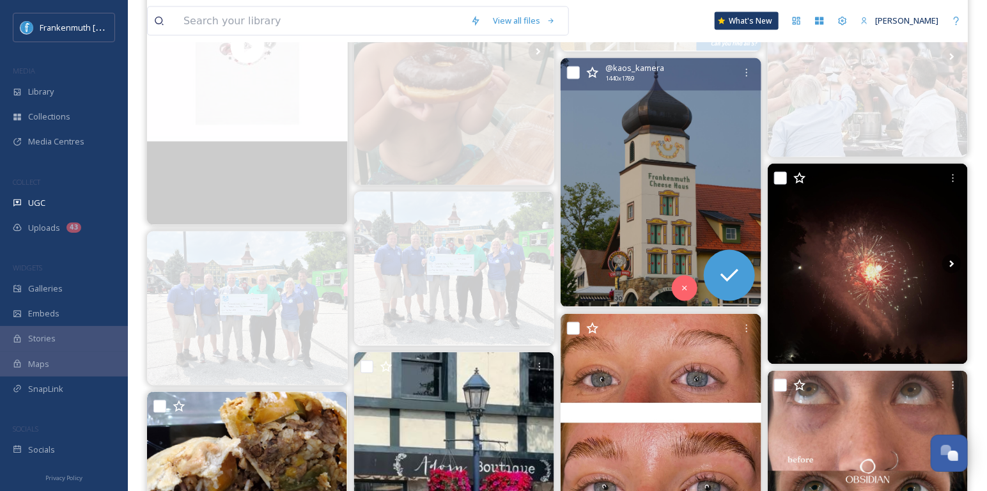
click at [692, 240] on img at bounding box center [660, 182] width 201 height 249
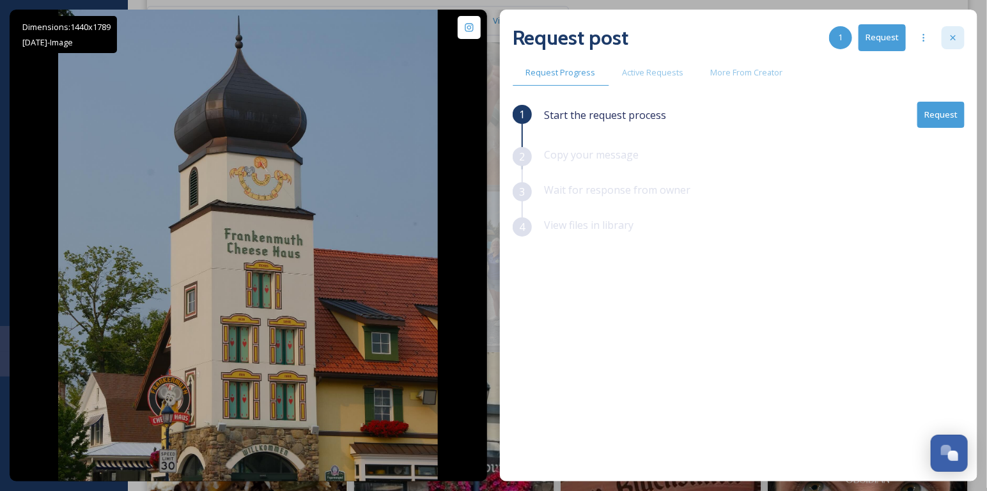
click at [958, 44] on div at bounding box center [952, 37] width 23 height 23
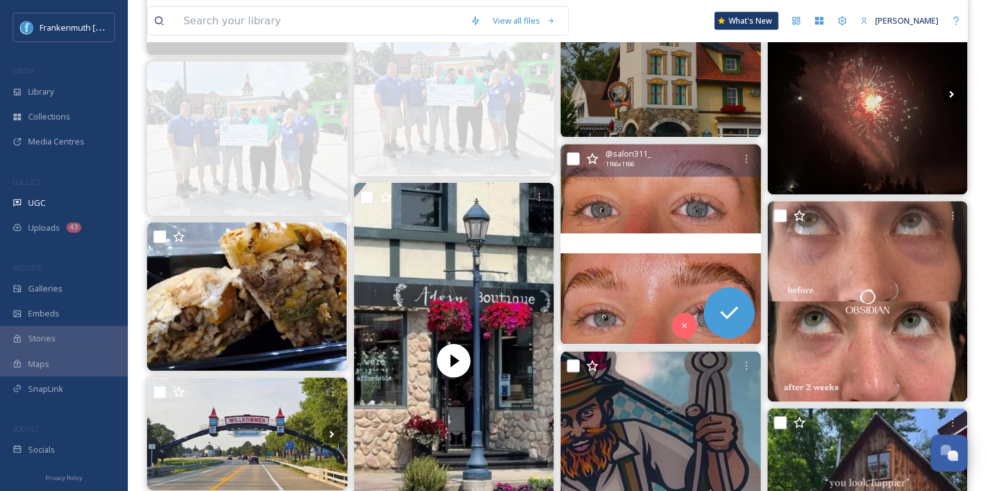
scroll to position [1070, 0]
click at [668, 206] on img at bounding box center [660, 244] width 201 height 201
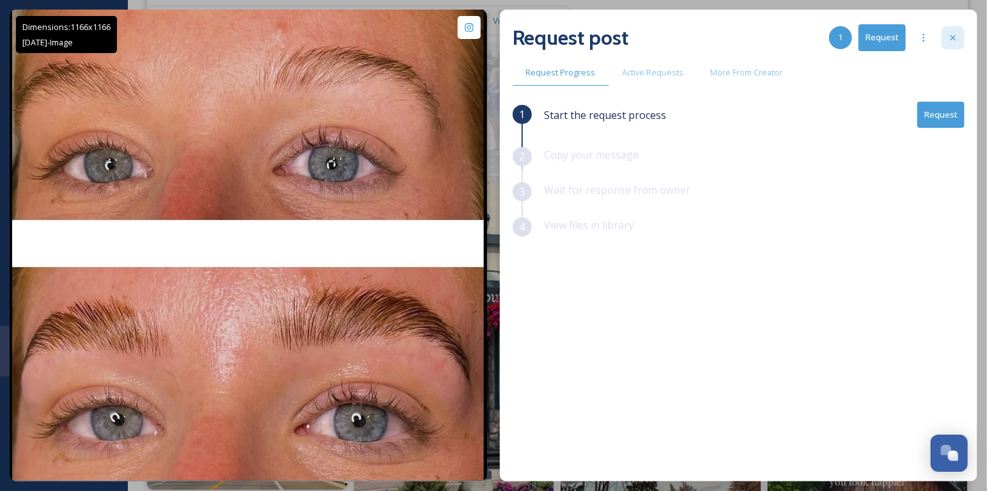
click at [951, 40] on icon at bounding box center [952, 37] width 5 height 5
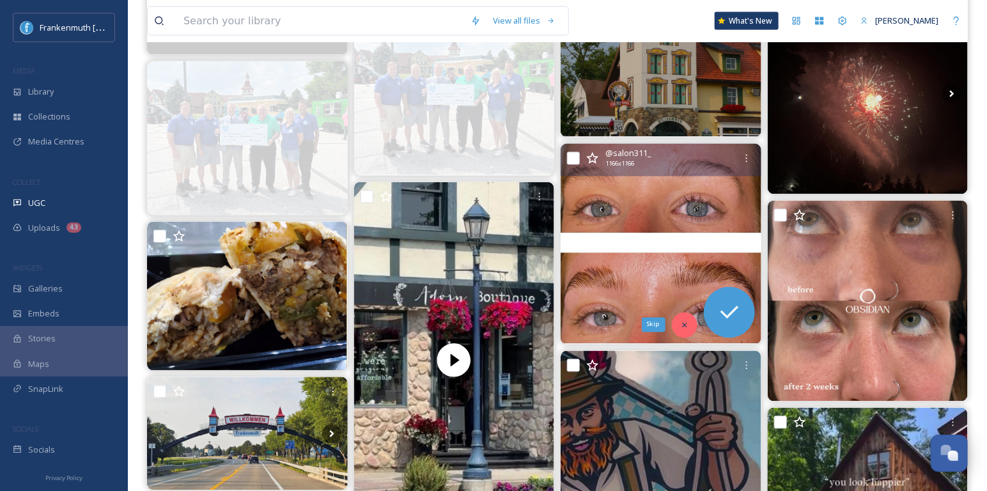
click at [686, 323] on icon at bounding box center [684, 325] width 4 height 4
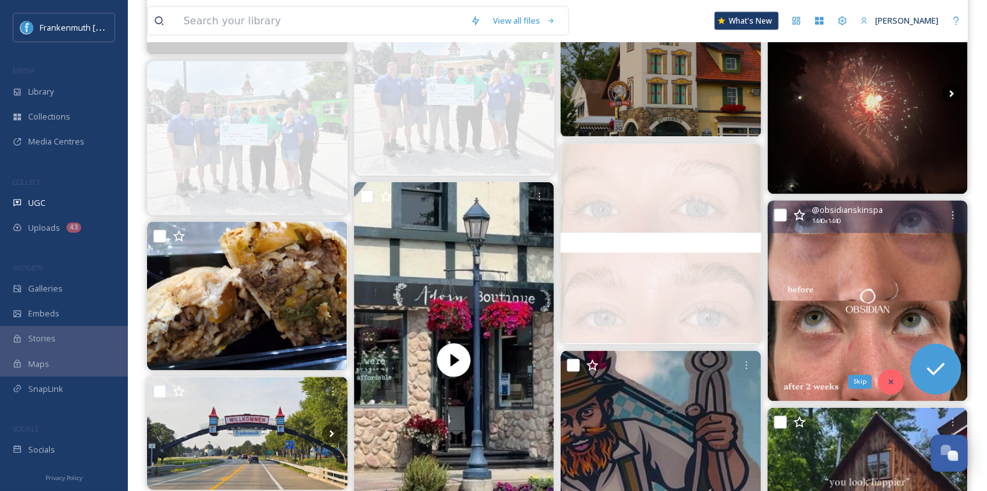
click at [895, 383] on icon at bounding box center [890, 382] width 9 height 9
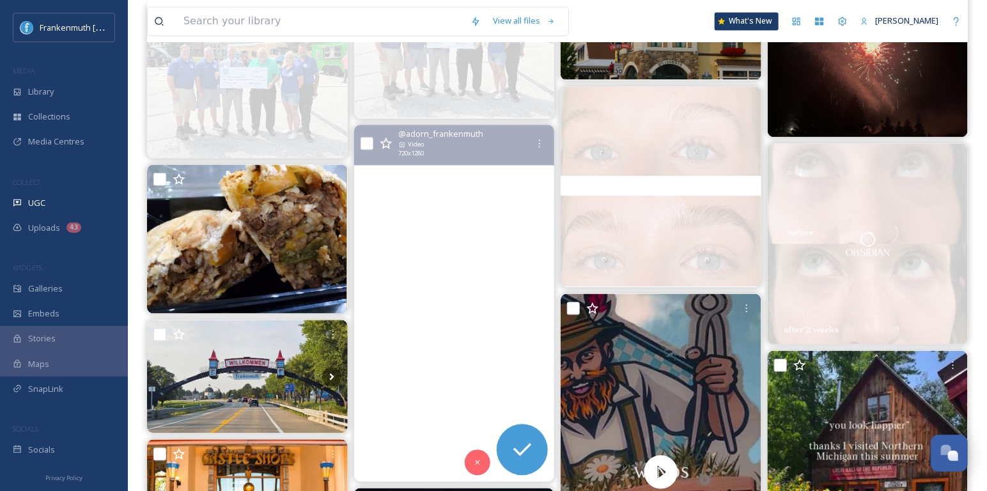
scroll to position [1134, 0]
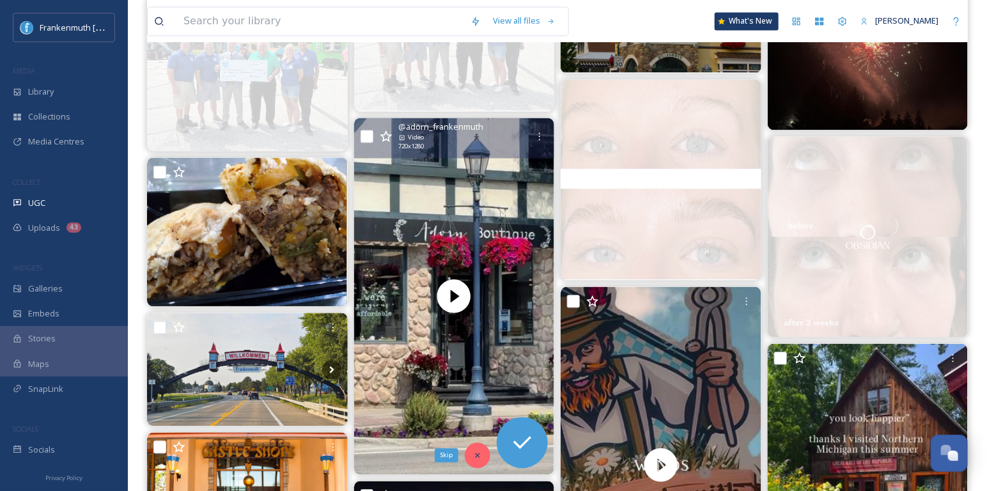
click at [475, 454] on icon at bounding box center [477, 454] width 9 height 9
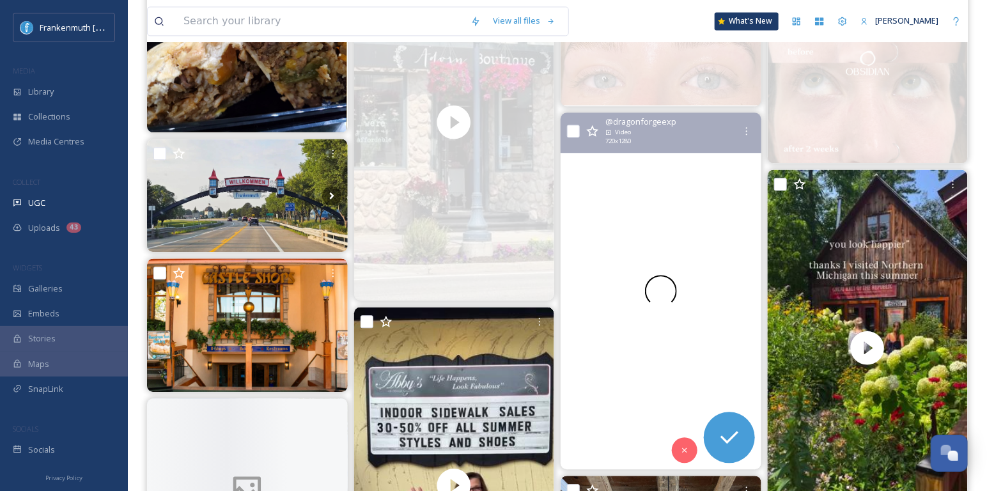
scroll to position [1310, 0]
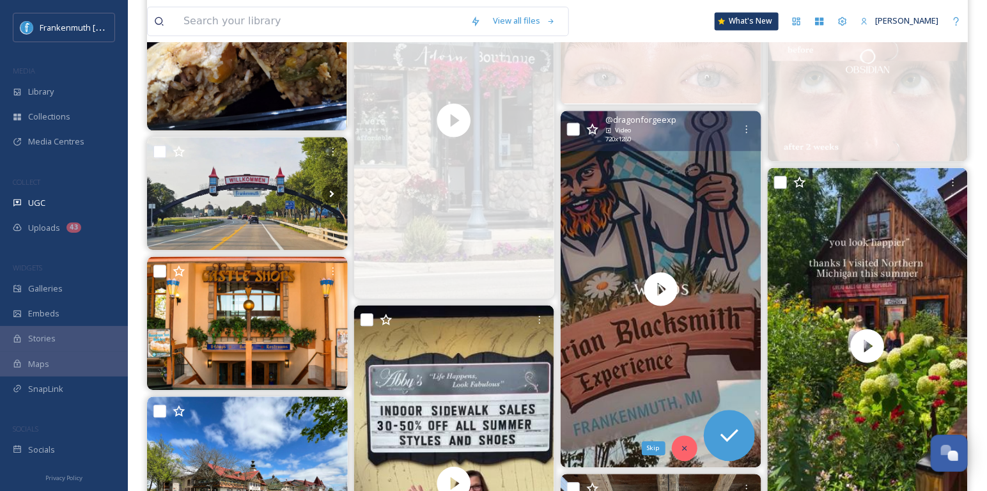
click at [683, 445] on icon at bounding box center [684, 447] width 4 height 4
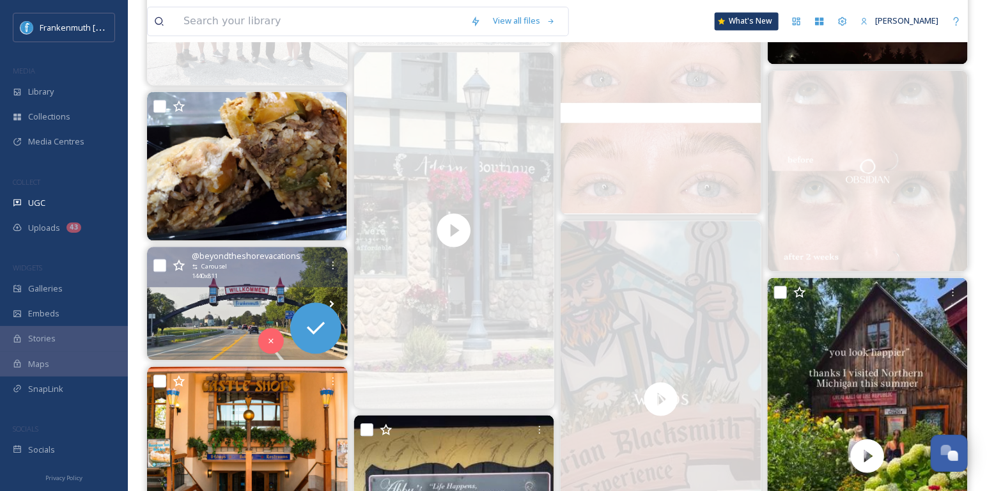
scroll to position [1199, 0]
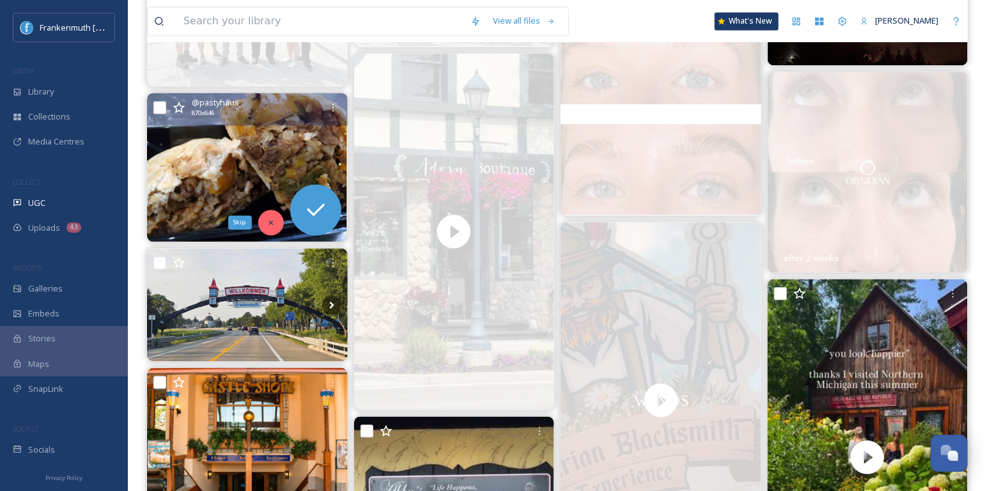
click at [271, 228] on div "Skip" at bounding box center [271, 223] width 26 height 26
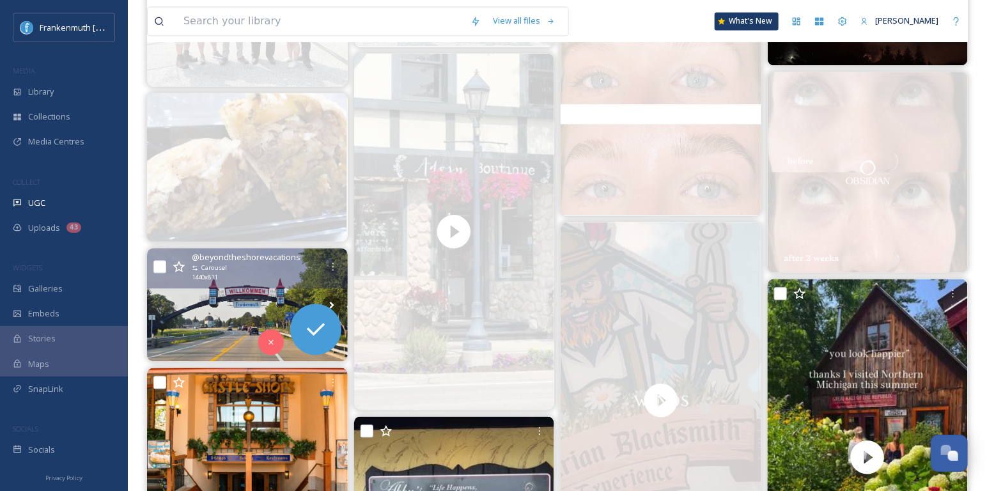
click at [233, 312] on img at bounding box center [247, 304] width 201 height 113
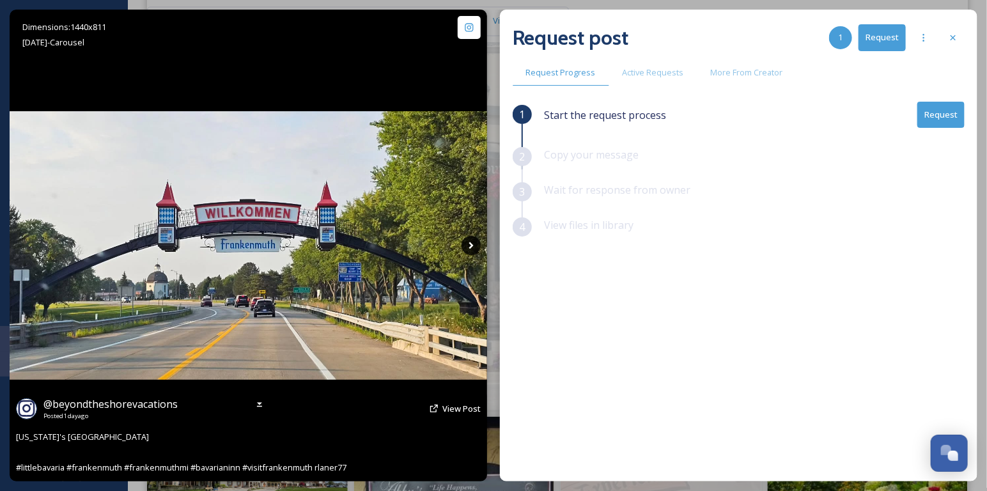
click at [465, 240] on icon at bounding box center [470, 245] width 19 height 19
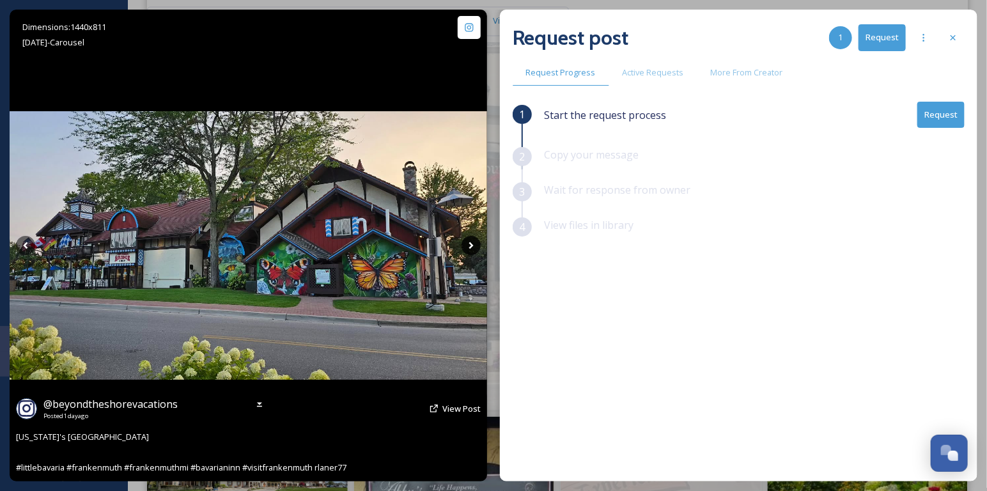
click at [465, 240] on icon at bounding box center [470, 245] width 19 height 19
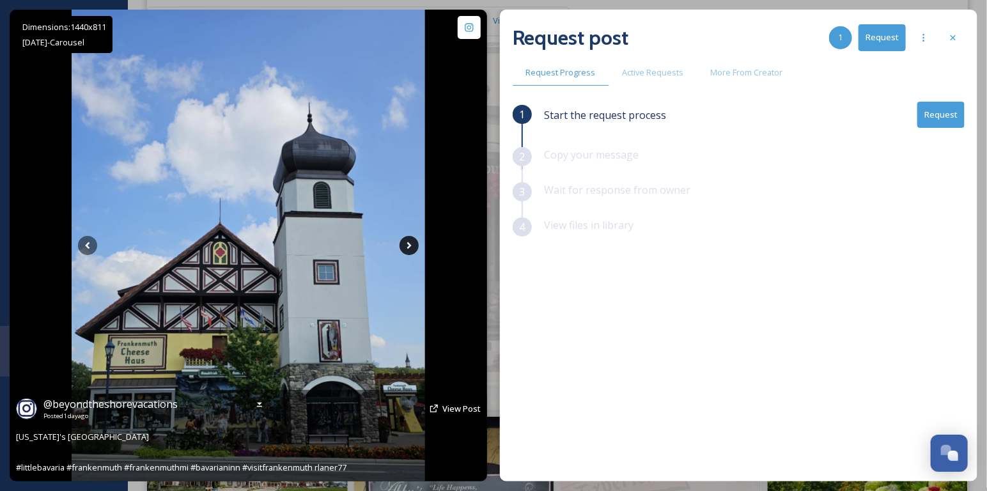
click at [465, 240] on div "Dimensions: 1440 x 811 [DATE] - Carousel @ beyondtheshorevacations Posted [DATE…" at bounding box center [248, 246] width 477 height 472
click at [414, 252] on icon at bounding box center [408, 245] width 19 height 19
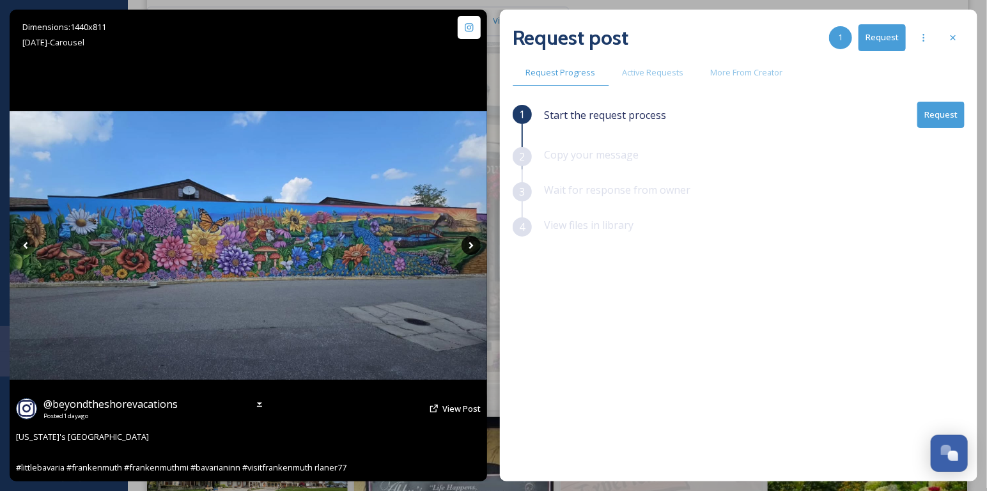
click at [470, 248] on icon at bounding box center [470, 245] width 4 height 7
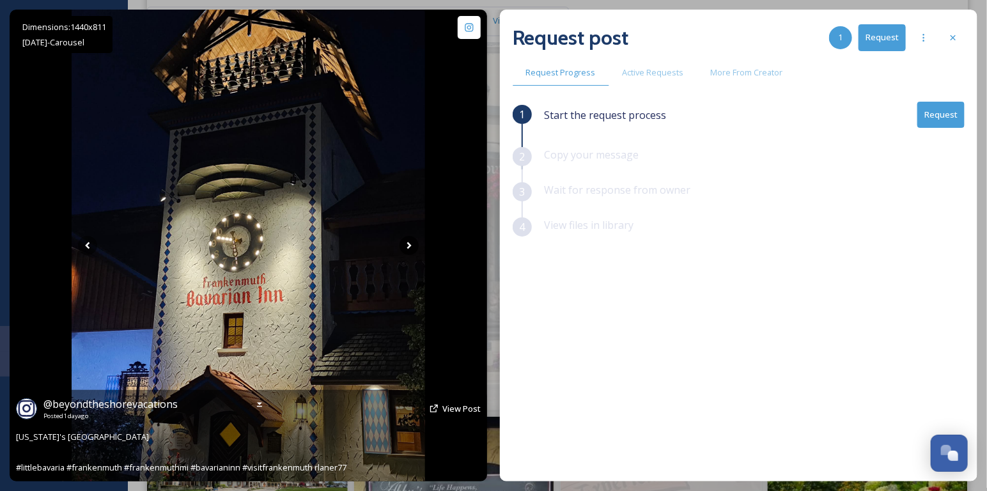
click at [403, 246] on icon at bounding box center [408, 245] width 19 height 19
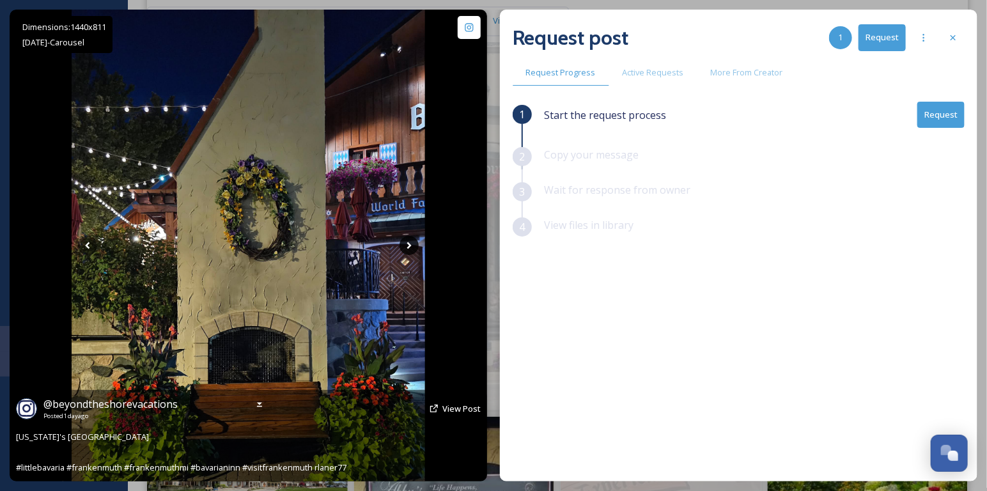
click at [403, 246] on icon at bounding box center [408, 245] width 19 height 19
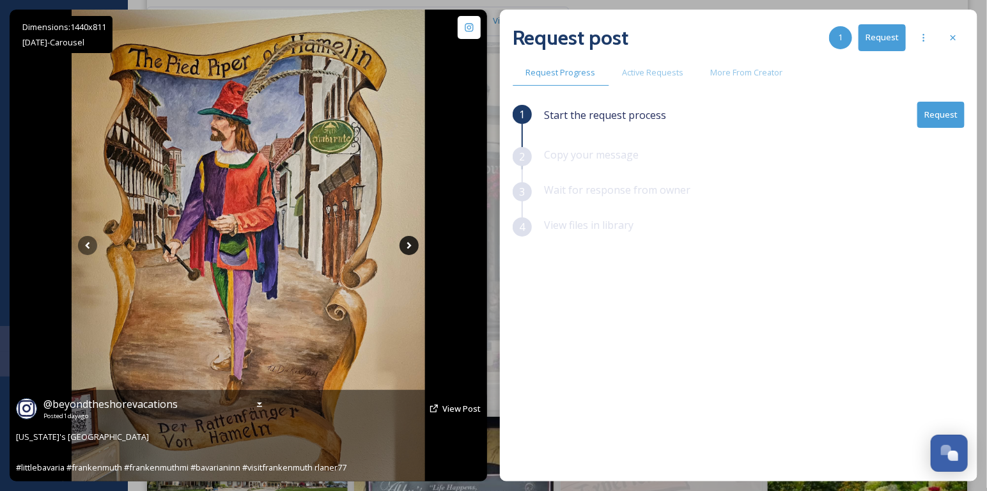
click at [403, 246] on icon at bounding box center [408, 245] width 19 height 19
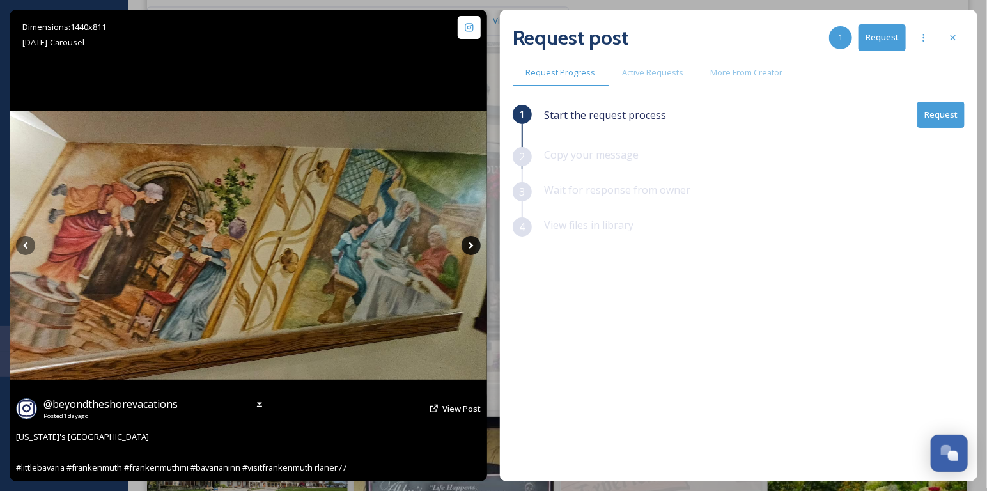
click at [473, 247] on icon at bounding box center [470, 245] width 19 height 19
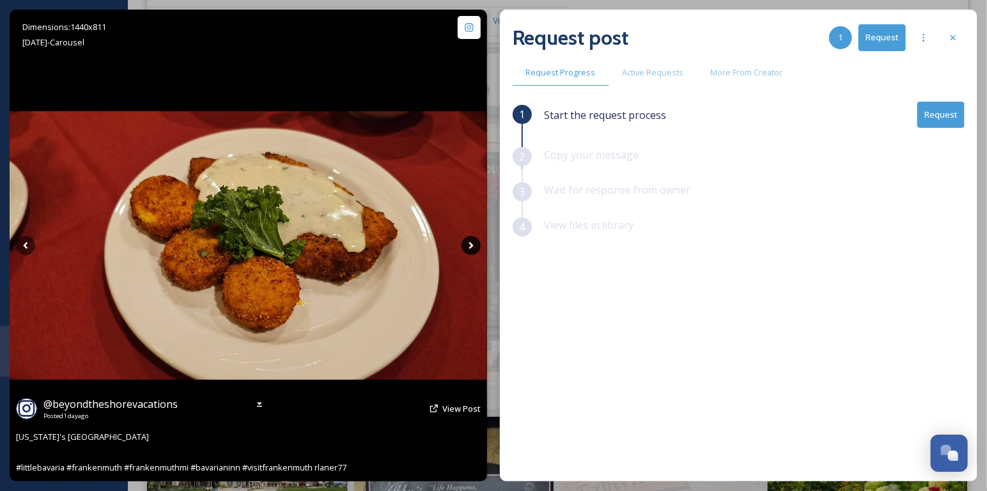
click at [473, 247] on icon at bounding box center [470, 245] width 19 height 19
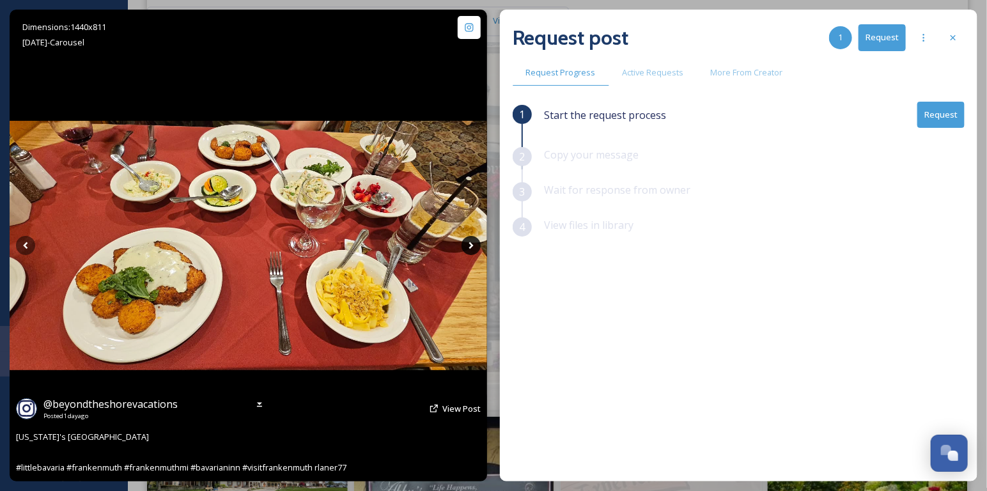
click at [473, 247] on icon at bounding box center [470, 245] width 19 height 19
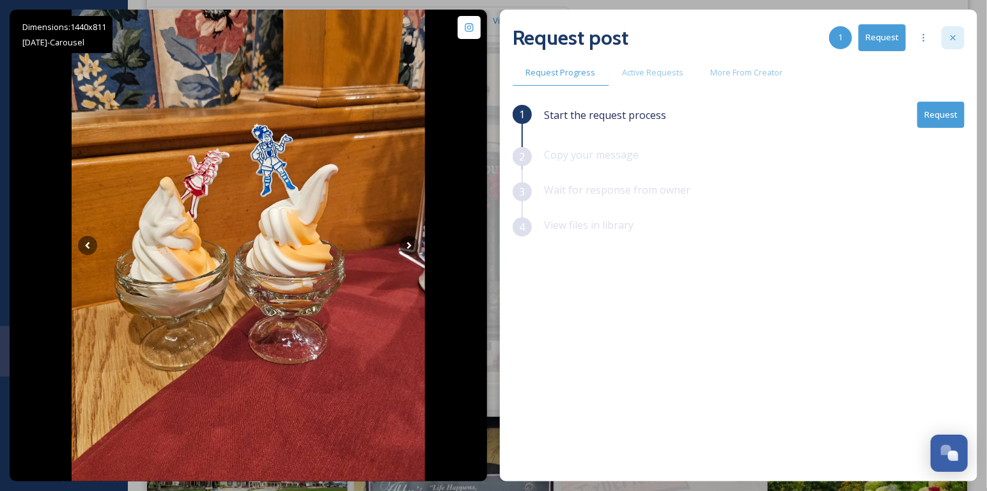
click at [955, 38] on icon at bounding box center [953, 38] width 10 height 10
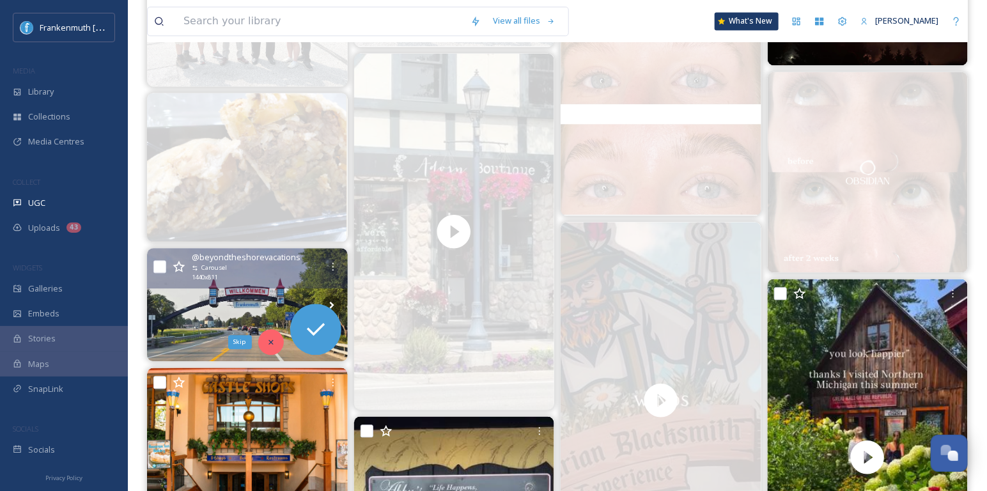
click at [272, 347] on div "Skip" at bounding box center [271, 342] width 26 height 26
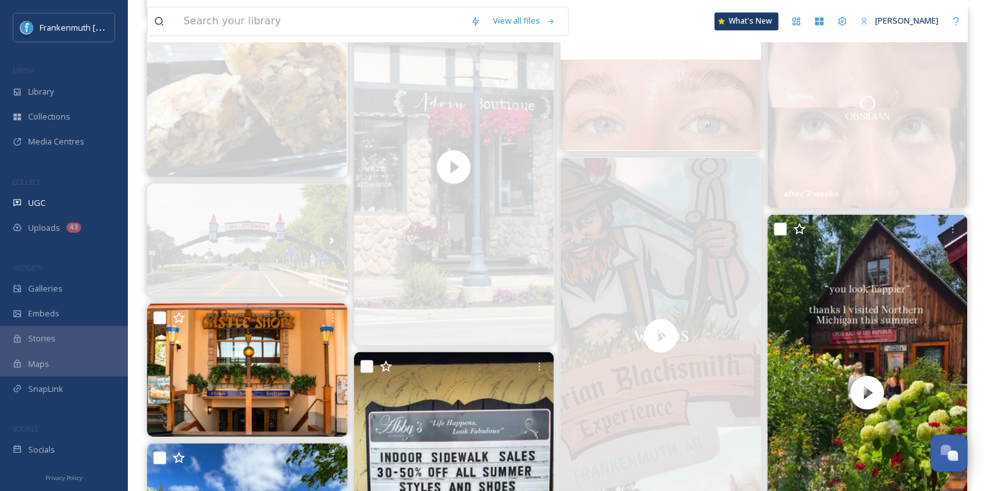
scroll to position [1424, 0]
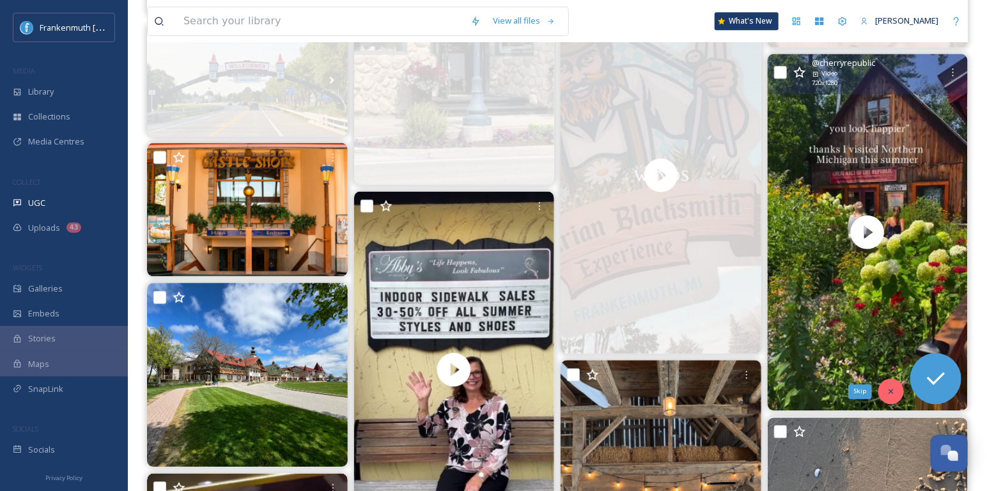
click at [893, 392] on icon at bounding box center [890, 391] width 9 height 9
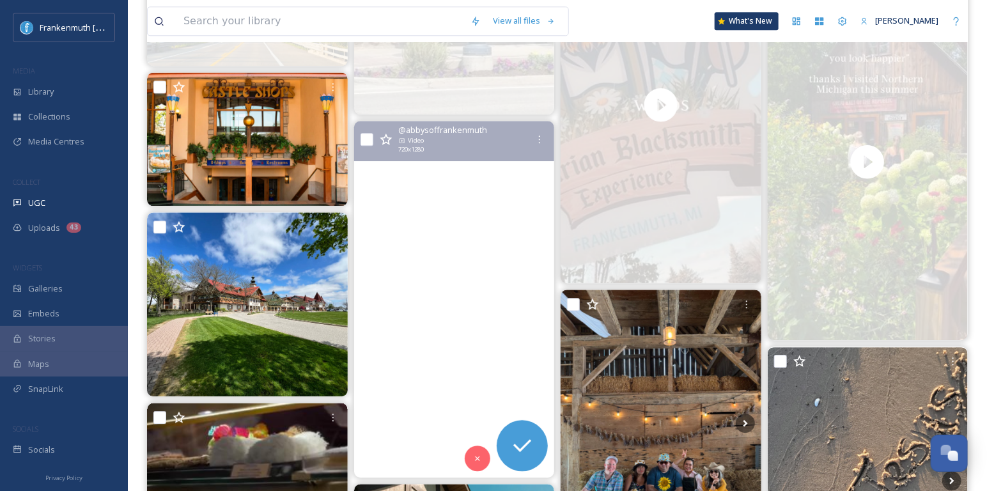
scroll to position [1496, 0]
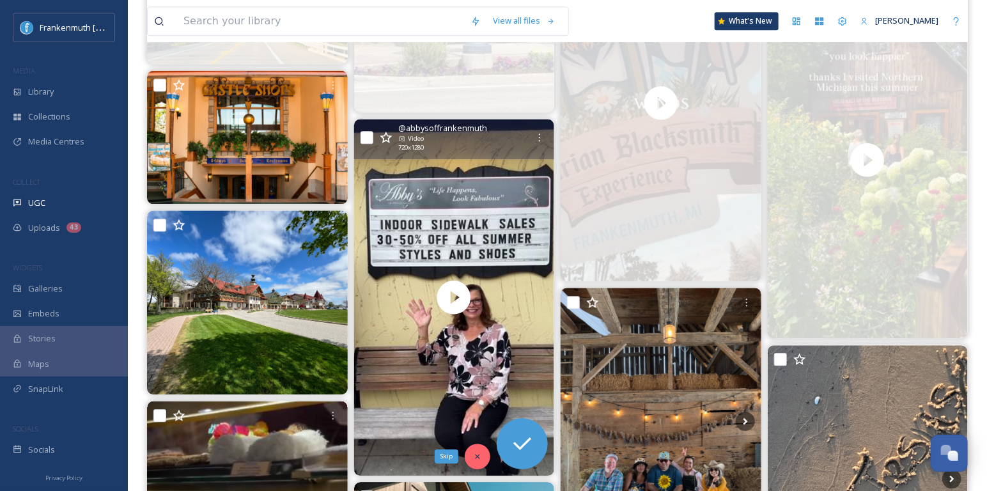
click at [478, 455] on icon at bounding box center [477, 456] width 9 height 9
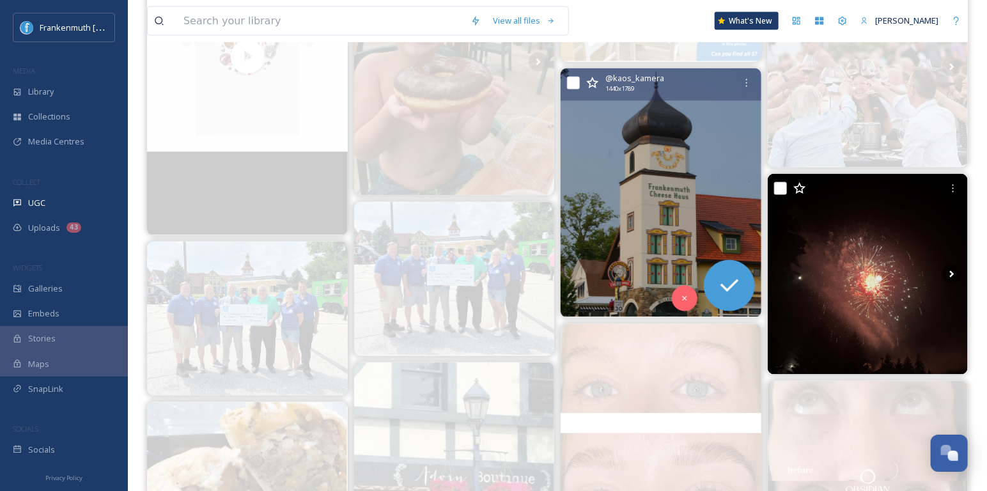
scroll to position [947, 0]
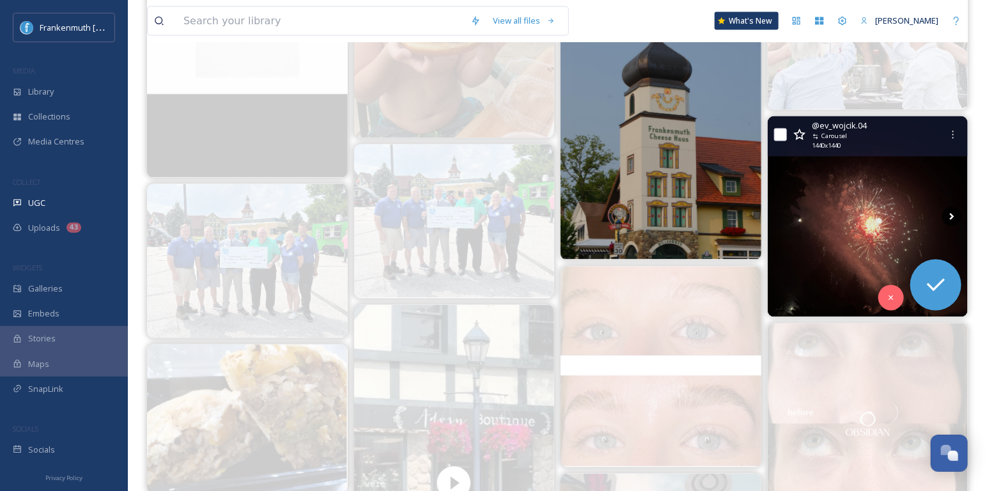
click at [945, 219] on icon at bounding box center [951, 216] width 19 height 19
click at [950, 215] on icon at bounding box center [951, 216] width 19 height 19
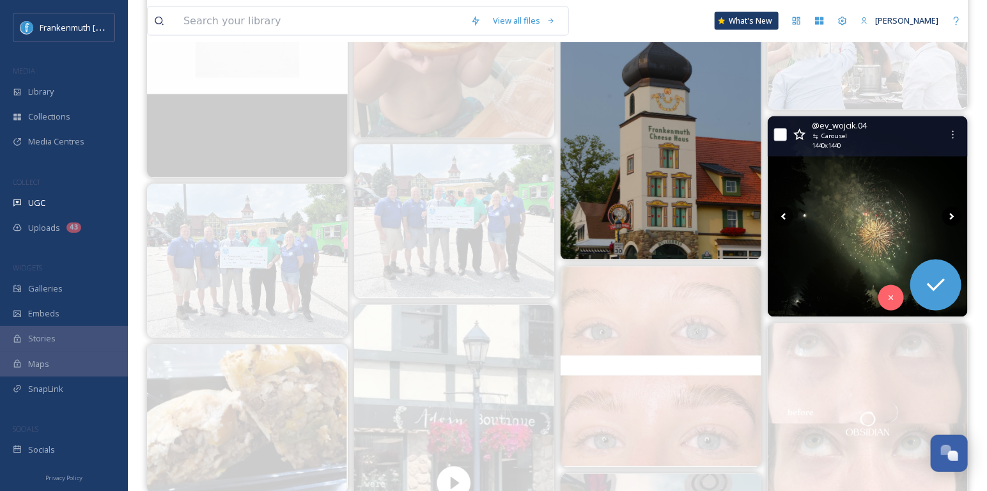
click at [950, 215] on icon at bounding box center [951, 216] width 19 height 19
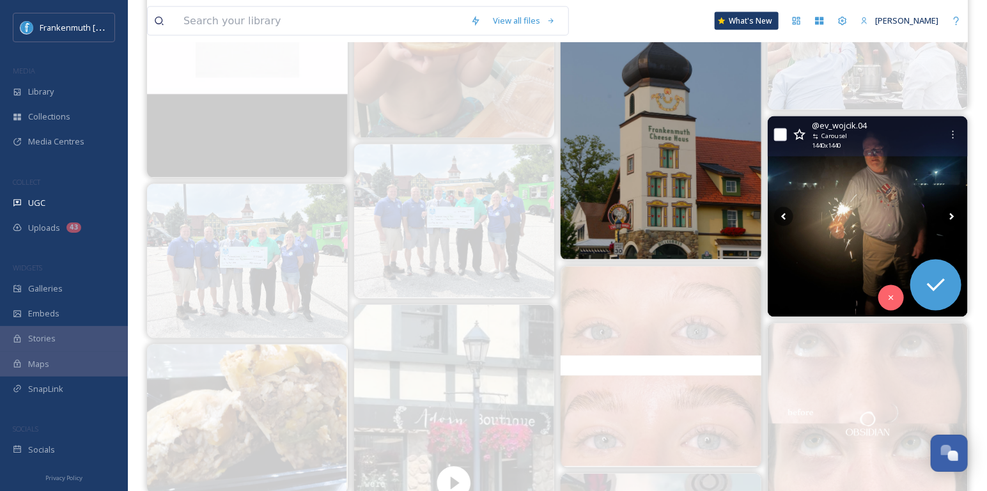
click at [950, 215] on icon at bounding box center [951, 216] width 19 height 19
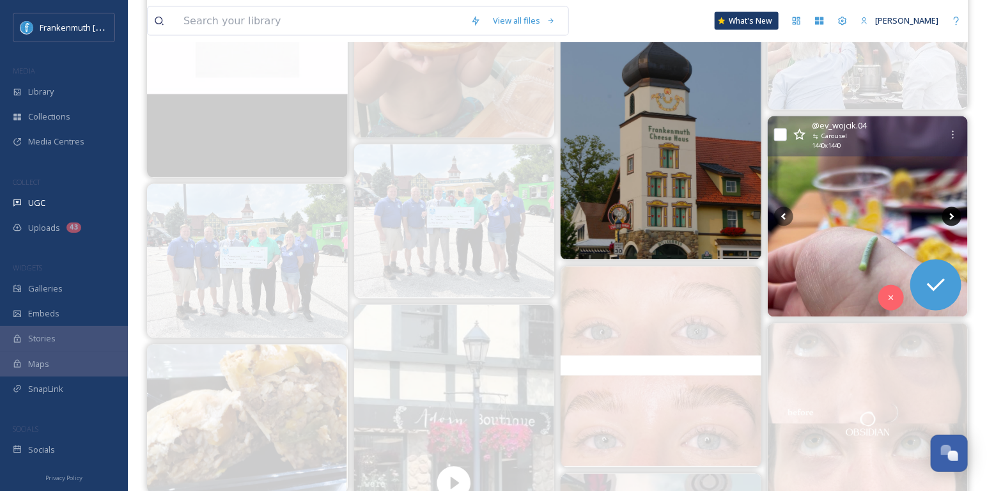
click at [950, 215] on icon at bounding box center [951, 216] width 19 height 19
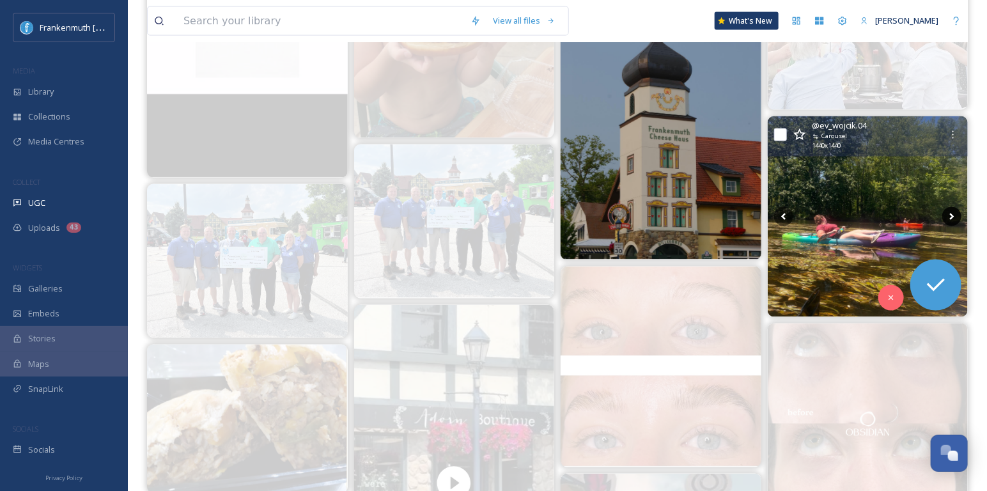
click at [950, 215] on icon at bounding box center [951, 216] width 19 height 19
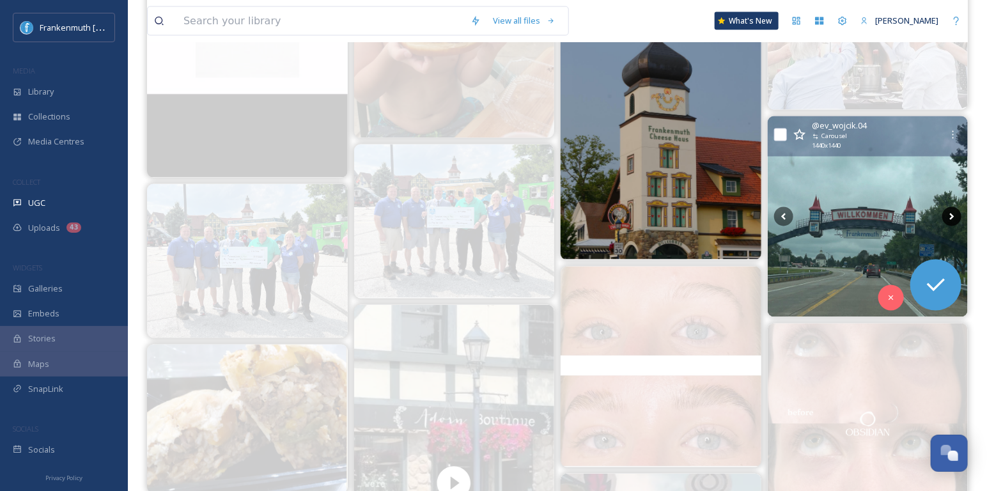
click at [951, 213] on icon at bounding box center [952, 216] width 4 height 7
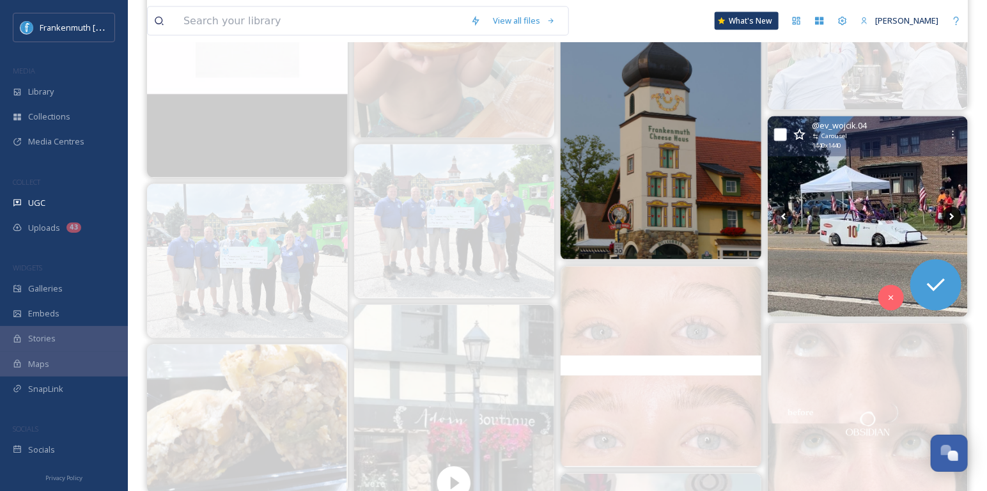
click at [951, 213] on icon at bounding box center [952, 216] width 4 height 7
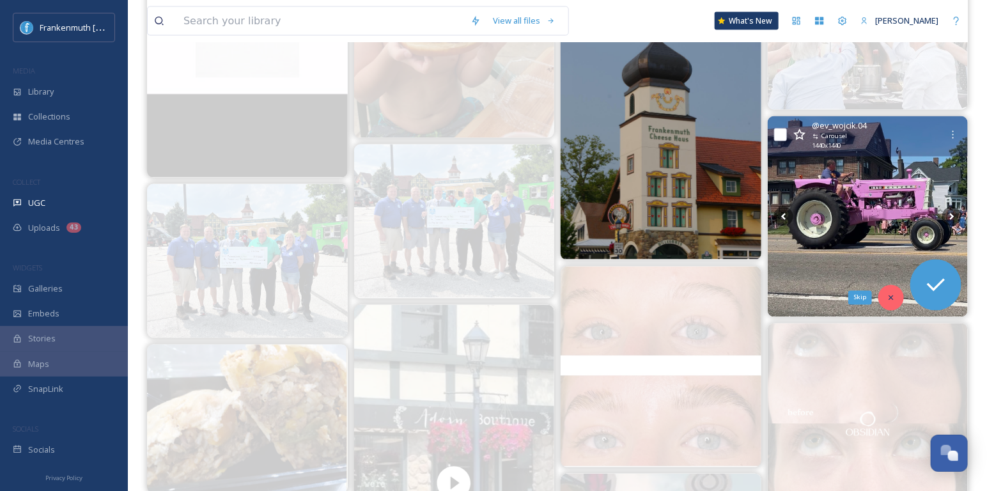
click at [891, 298] on icon at bounding box center [890, 297] width 9 height 9
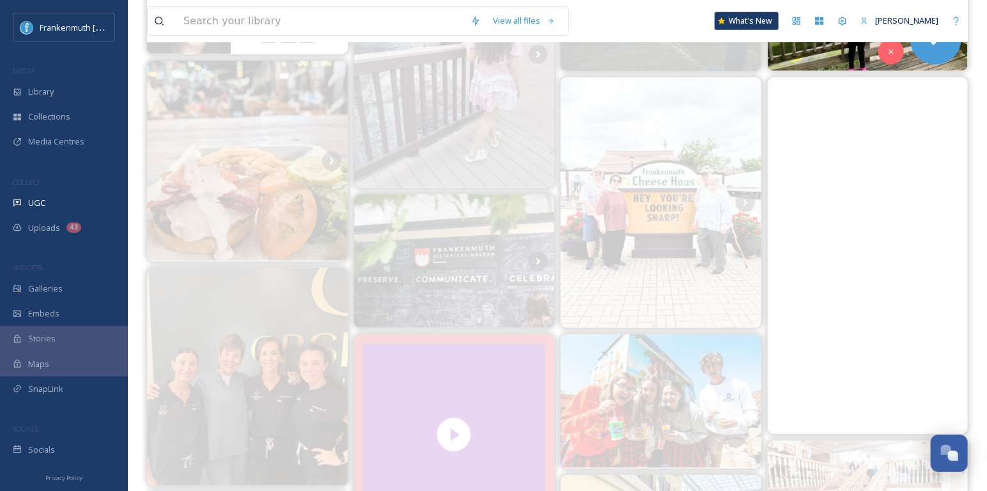
scroll to position [0, 0]
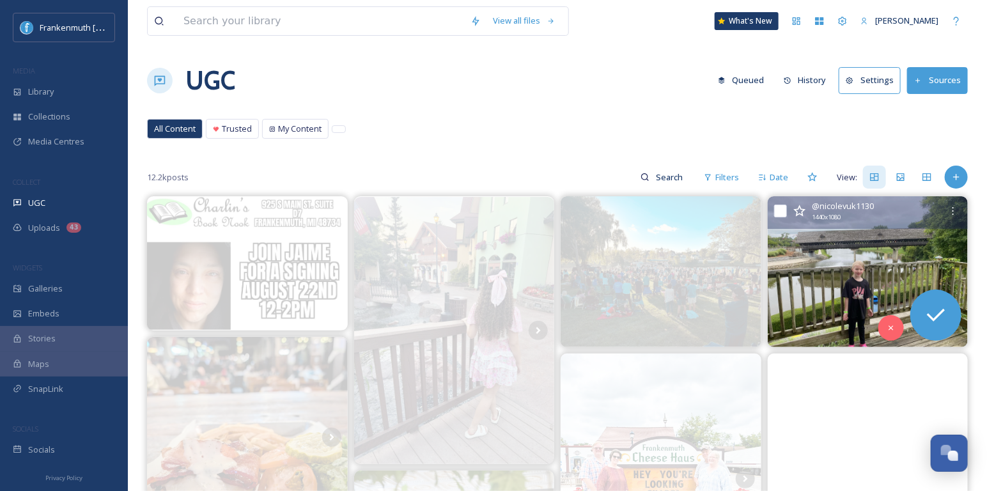
click at [888, 239] on img at bounding box center [867, 271] width 201 height 150
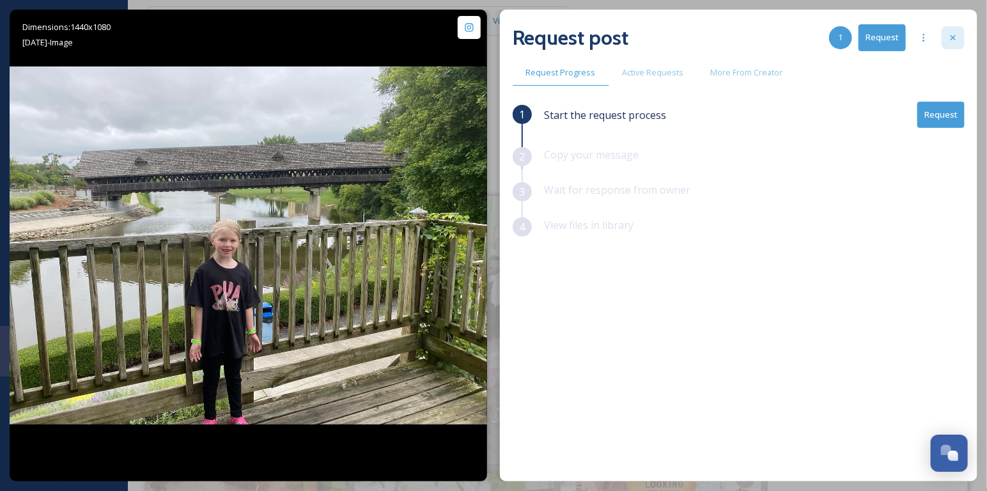
click at [959, 37] on div at bounding box center [952, 37] width 23 height 23
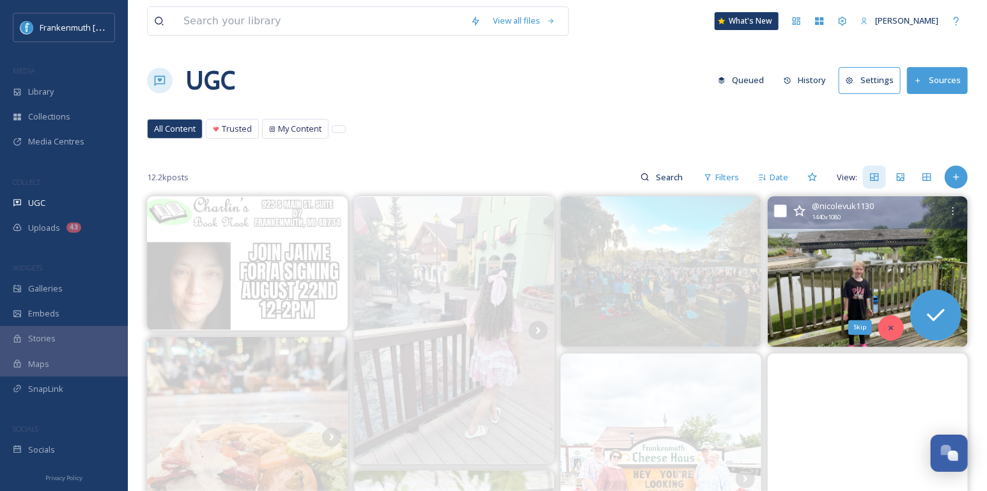
click at [890, 329] on icon at bounding box center [890, 327] width 9 height 9
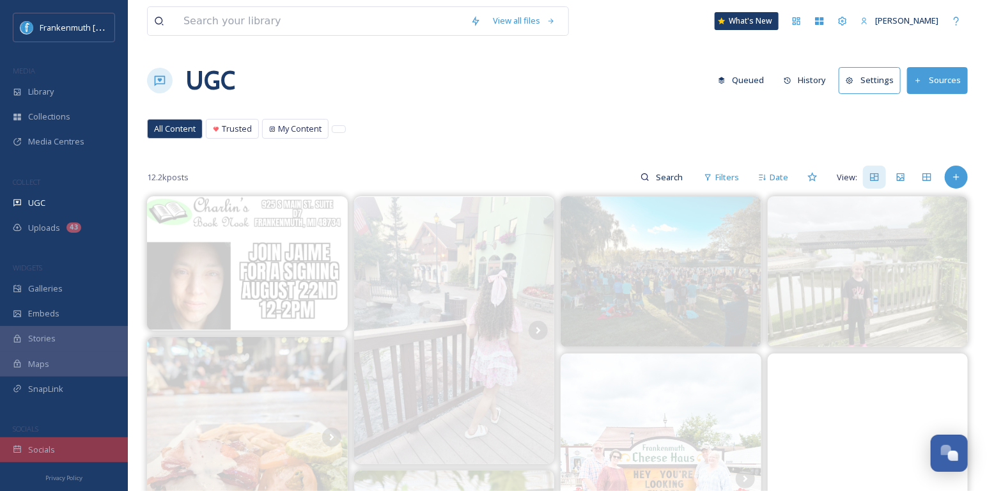
click at [43, 454] on span "Socials" at bounding box center [41, 449] width 27 height 12
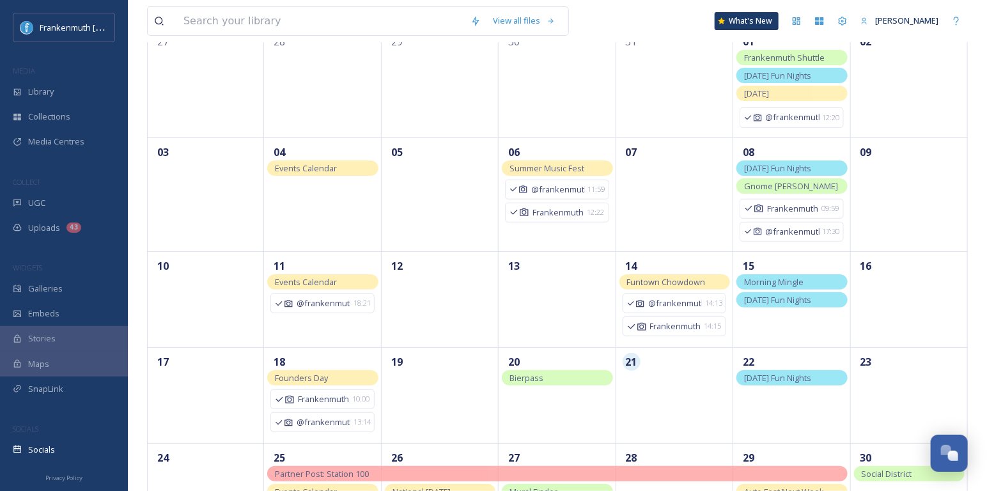
scroll to position [295, 0]
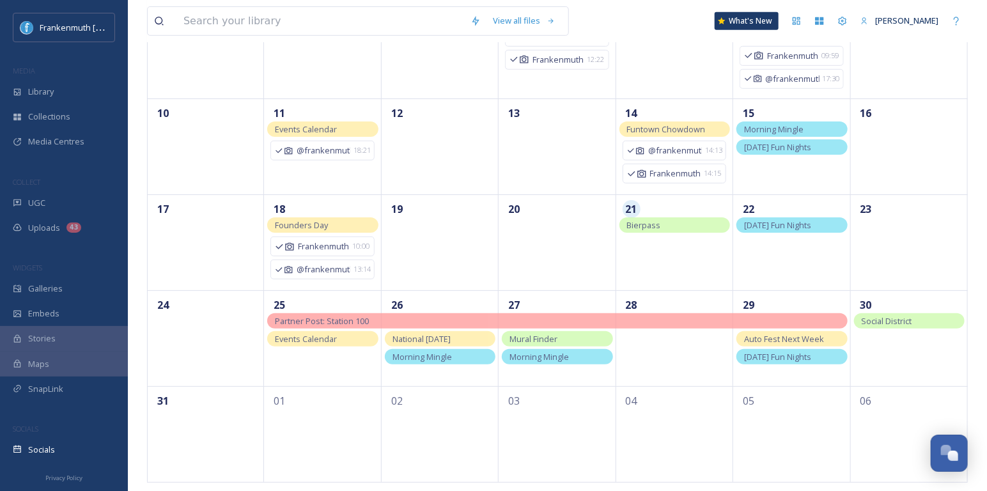
drag, startPoint x: 549, startPoint y: 224, endPoint x: 377, endPoint y: 1, distance: 282.1
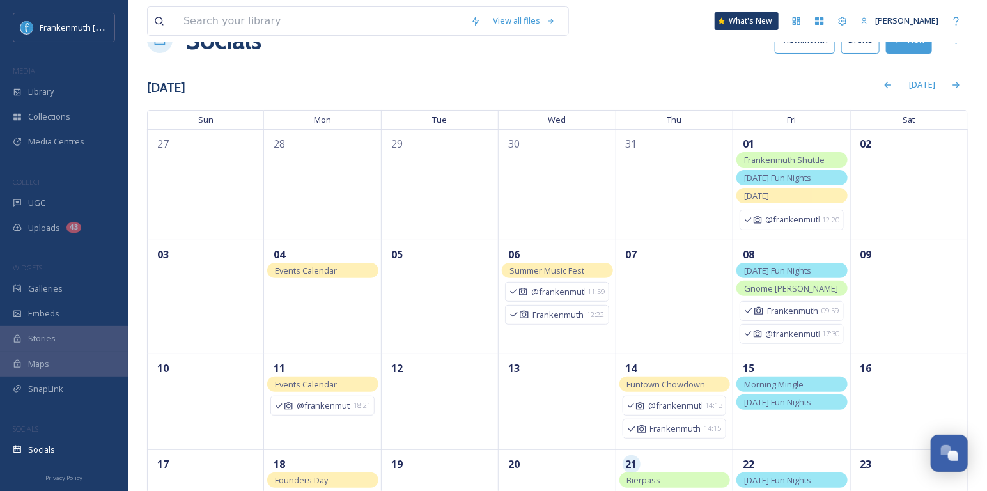
scroll to position [26, 0]
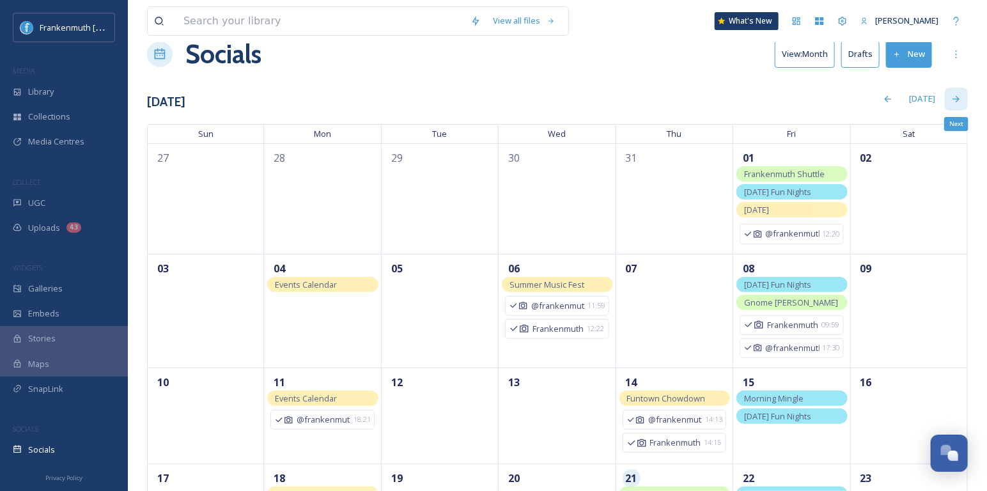
click at [960, 98] on icon at bounding box center [956, 99] width 10 height 10
